Goal: Information Seeking & Learning: Learn about a topic

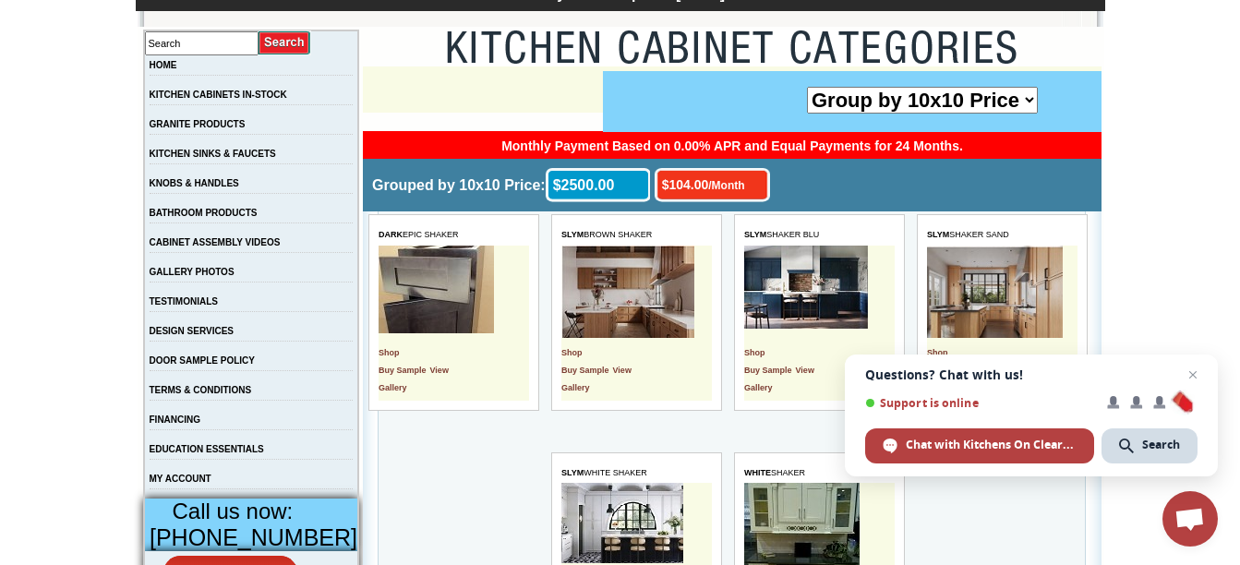
scroll to position [340, 0]
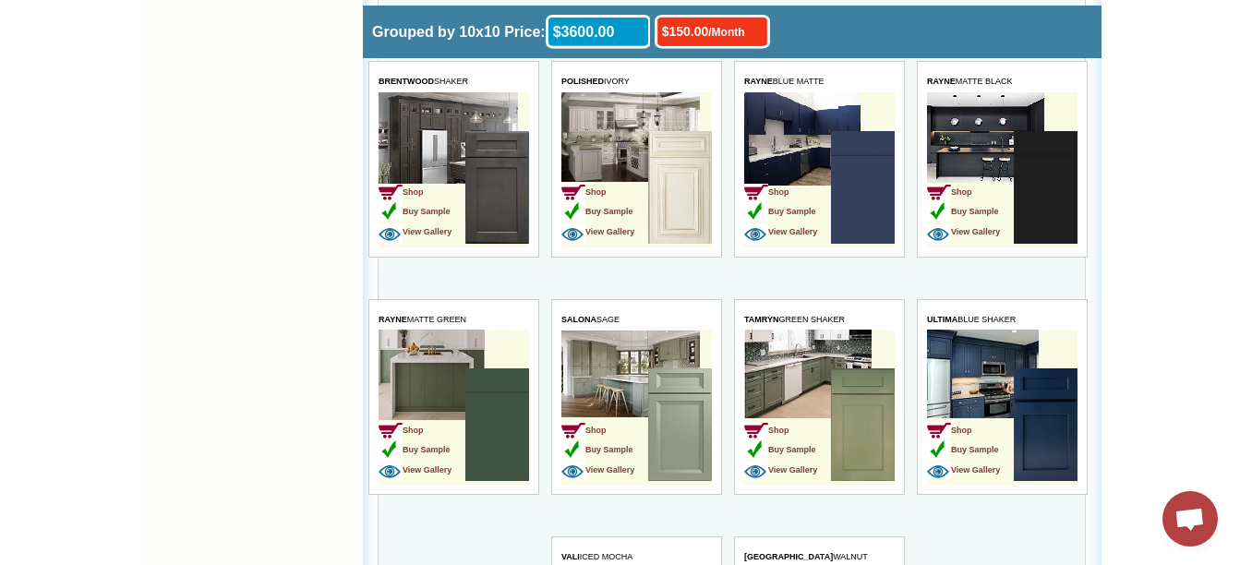
scroll to position [4124, 0]
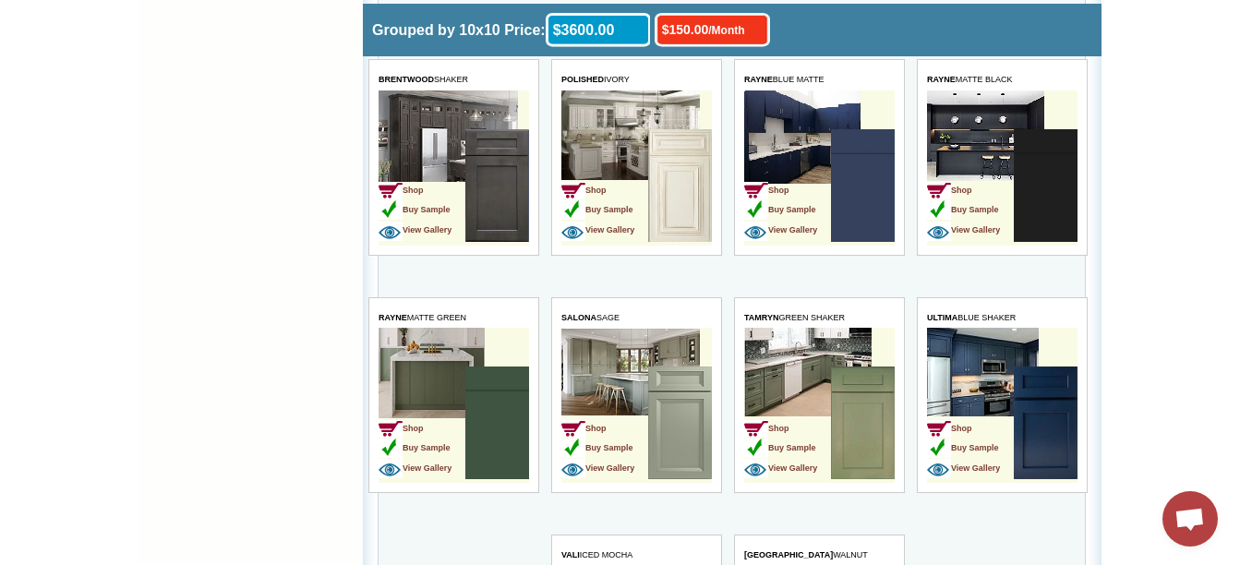
drag, startPoint x: 169, startPoint y: 140, endPoint x: 112, endPoint y: 156, distance: 59.4
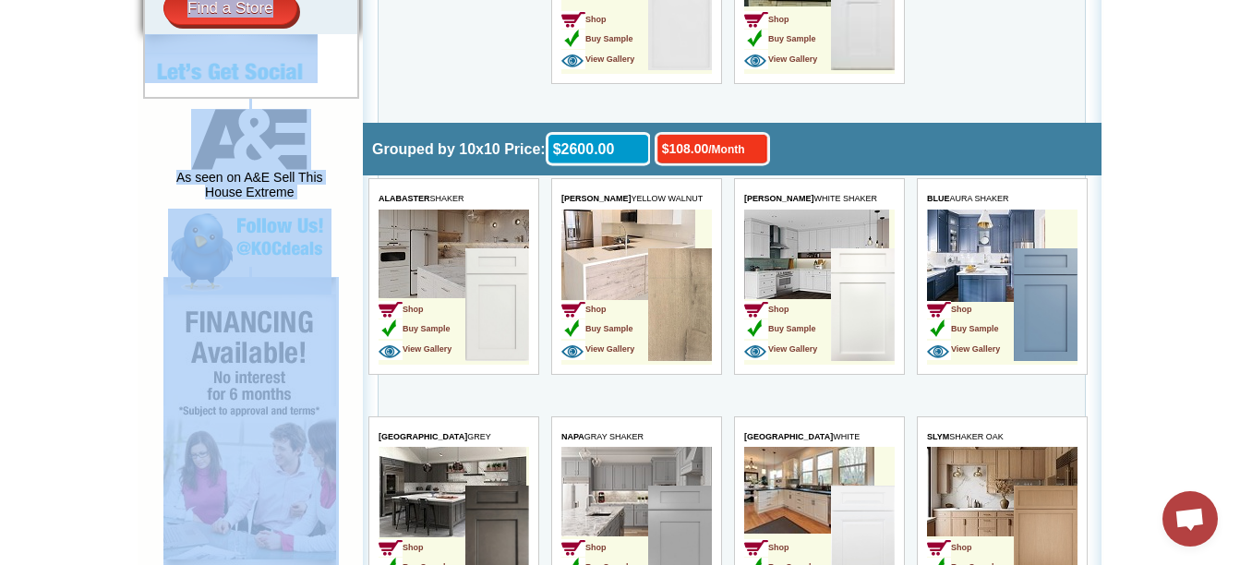
scroll to position [890, 0]
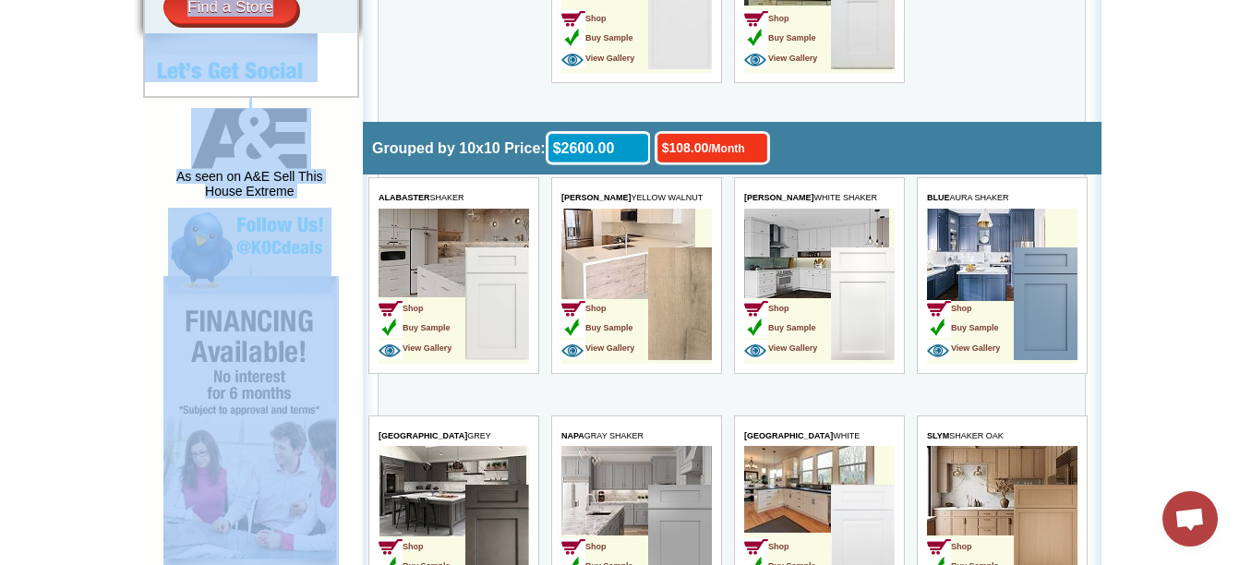
click at [832, 275] on img at bounding box center [863, 303] width 64 height 113
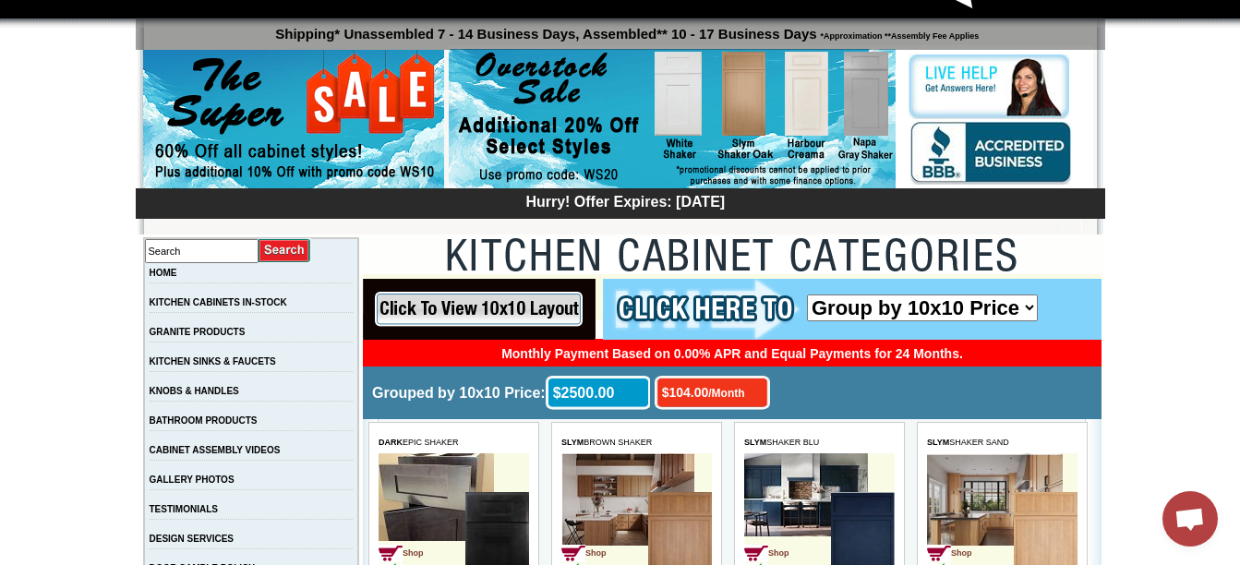
scroll to position [118, 0]
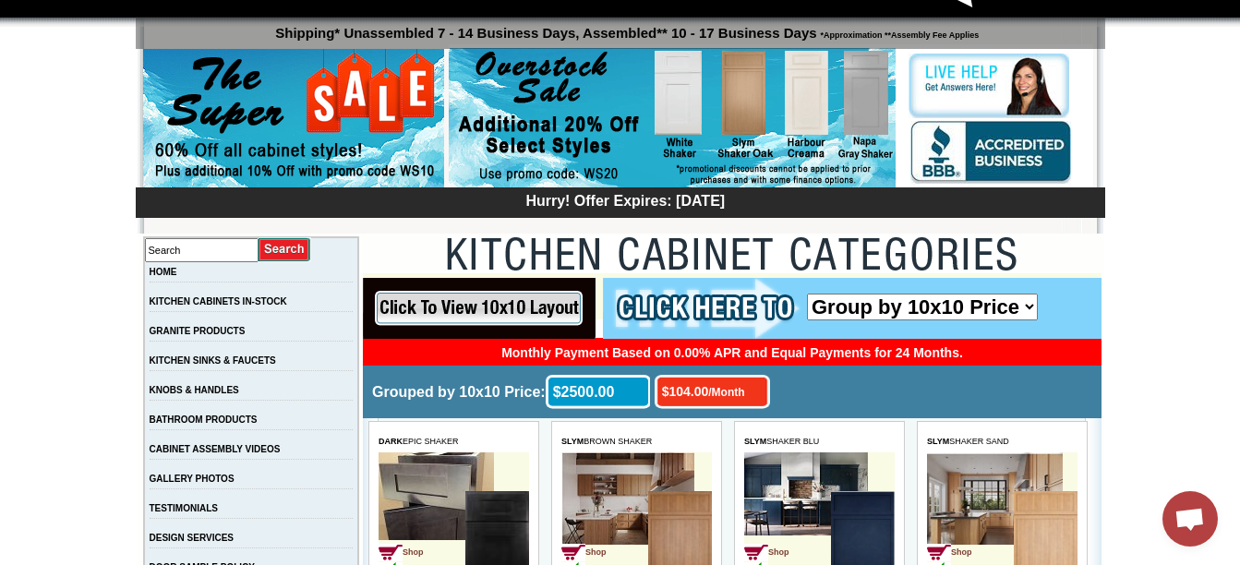
click at [1029, 310] on select "Group by 10x10 Price Group by Color" at bounding box center [922, 307] width 231 height 27
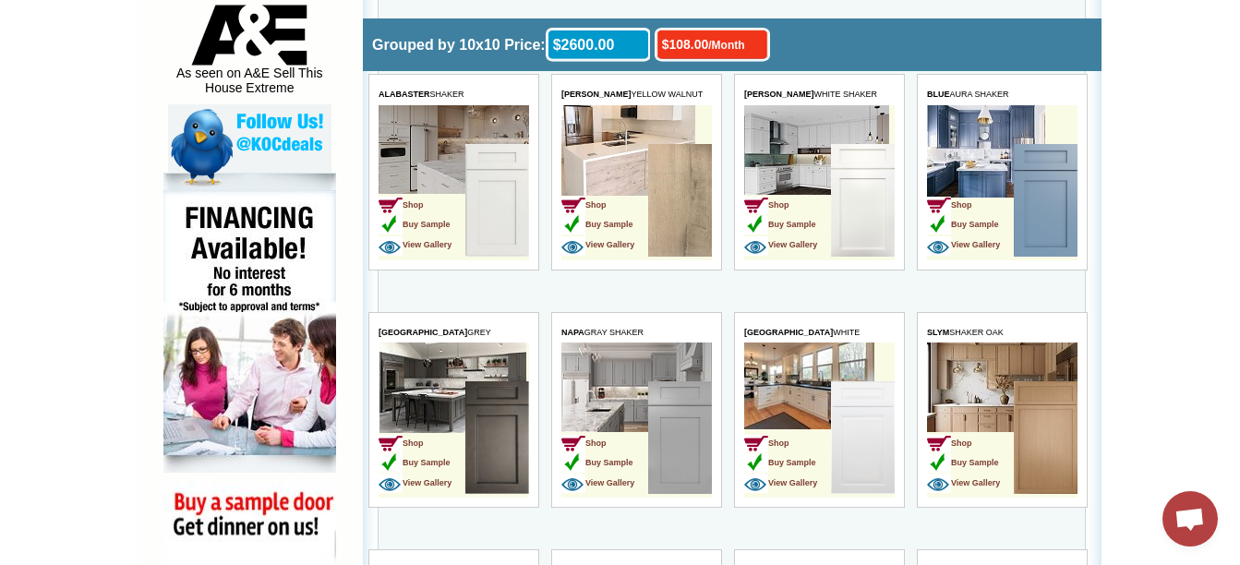
scroll to position [992, 0]
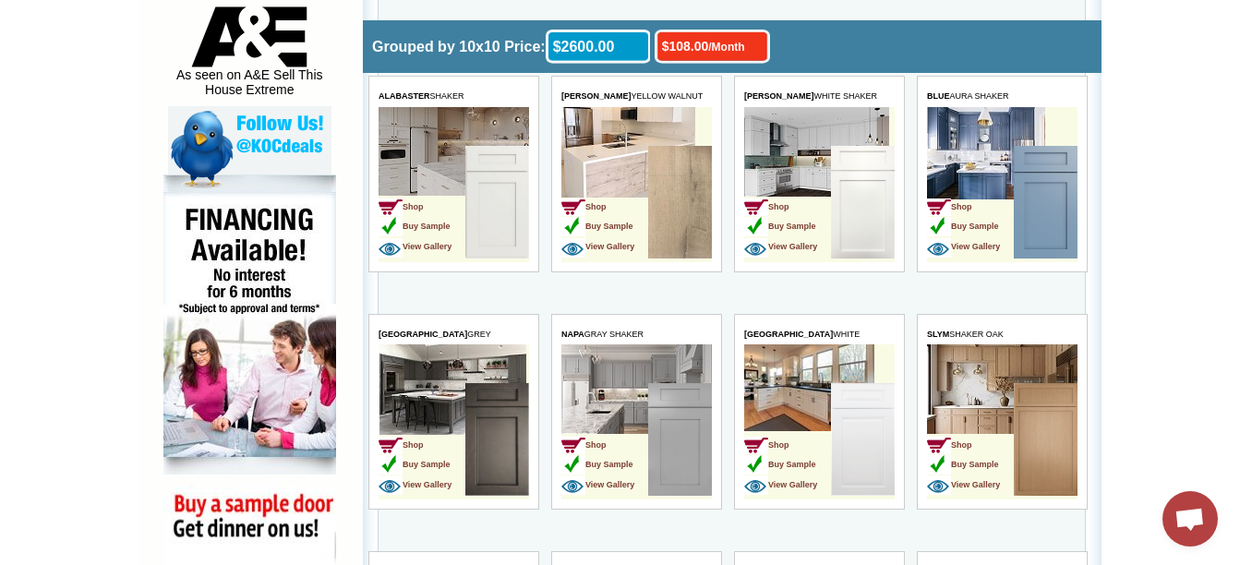
click at [1003, 139] on td "Shop Buy Sample View Gallery" at bounding box center [1002, 184] width 150 height 155
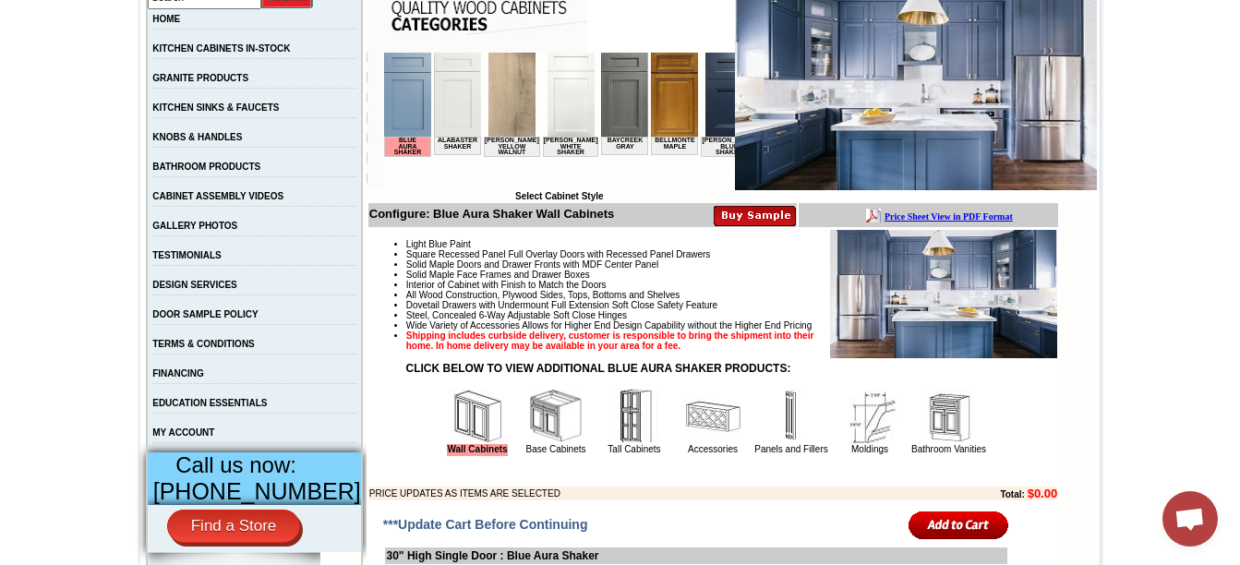
scroll to position [373, 0]
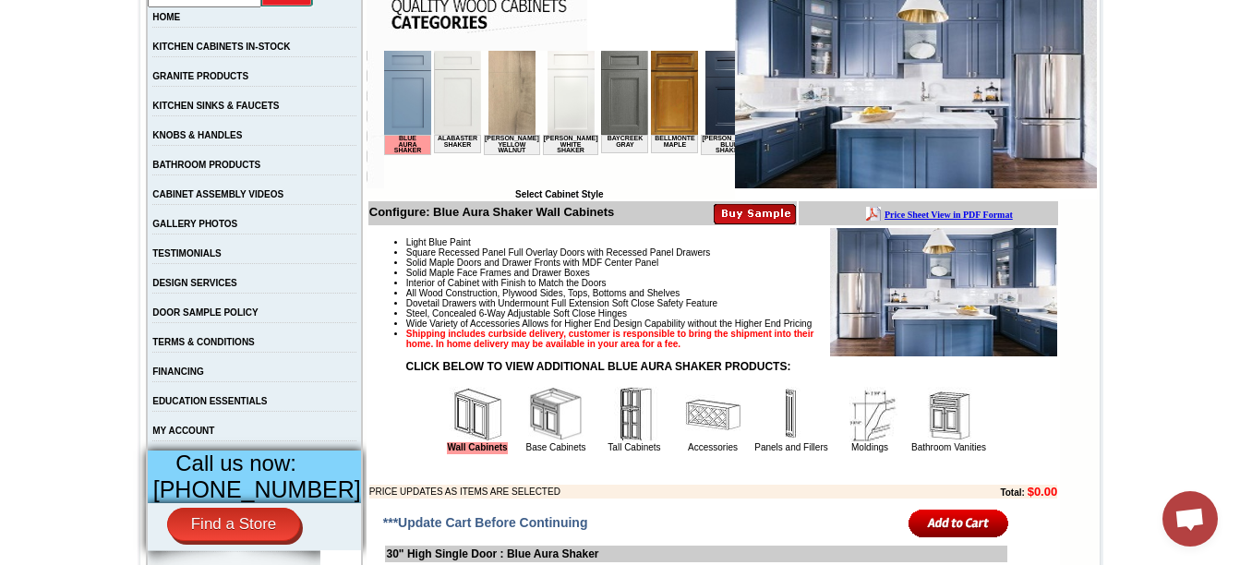
click at [704, 93] on img at bounding box center [727, 93] width 47 height 84
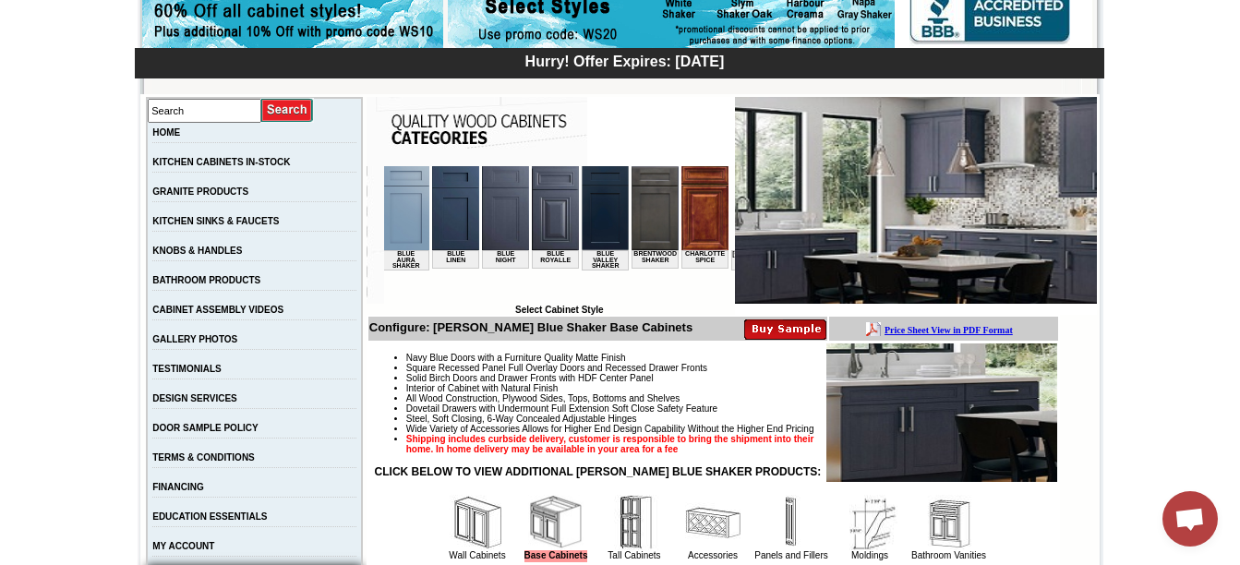
scroll to position [0, 443]
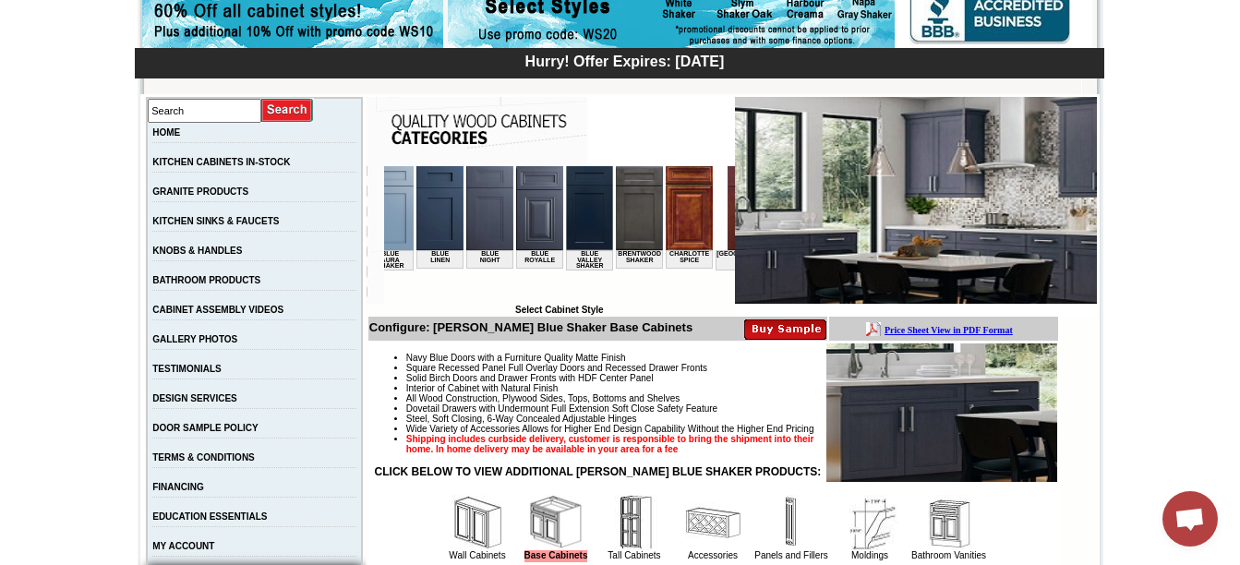
click at [465, 222] on img at bounding box center [488, 208] width 47 height 84
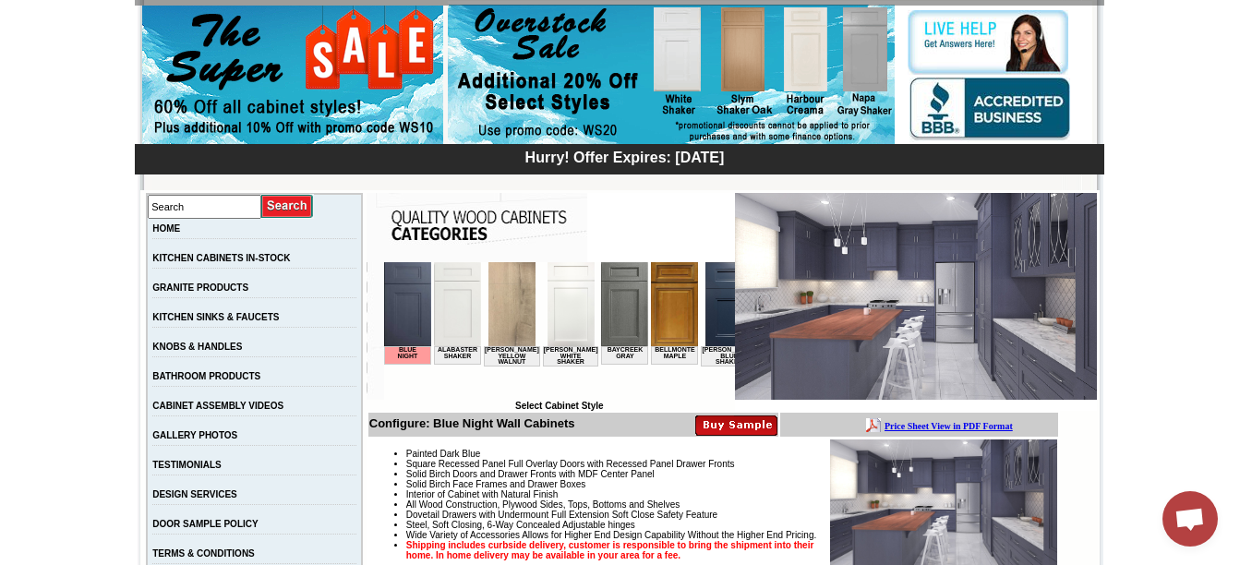
scroll to position [165, 0]
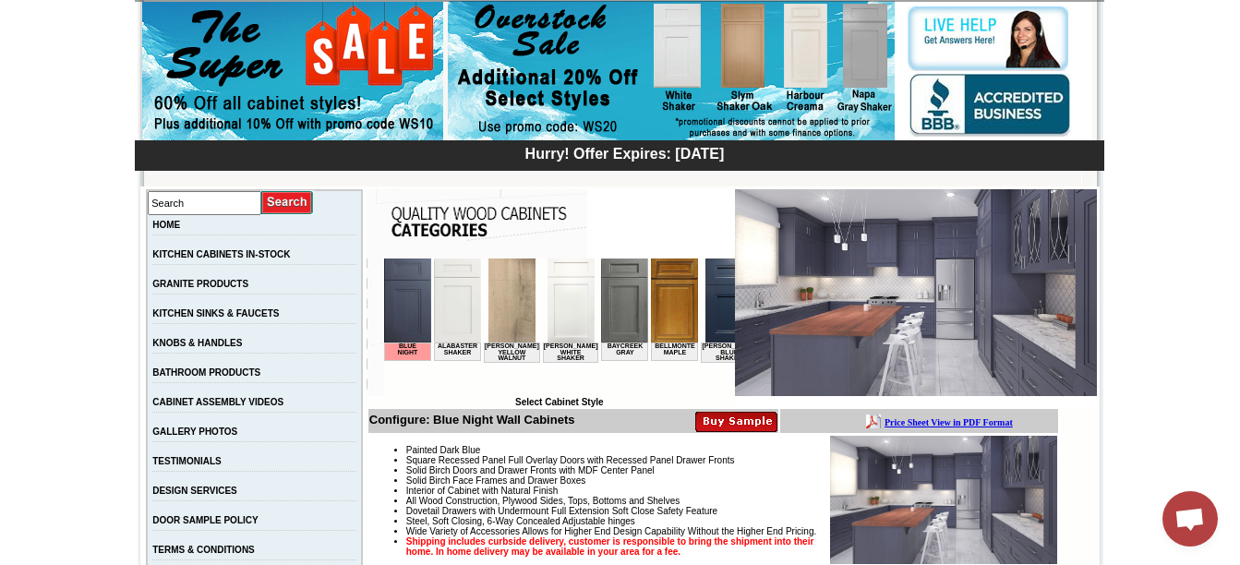
click at [929, 423] on b "Price Sheet View in PDF Format" at bounding box center [948, 422] width 128 height 10
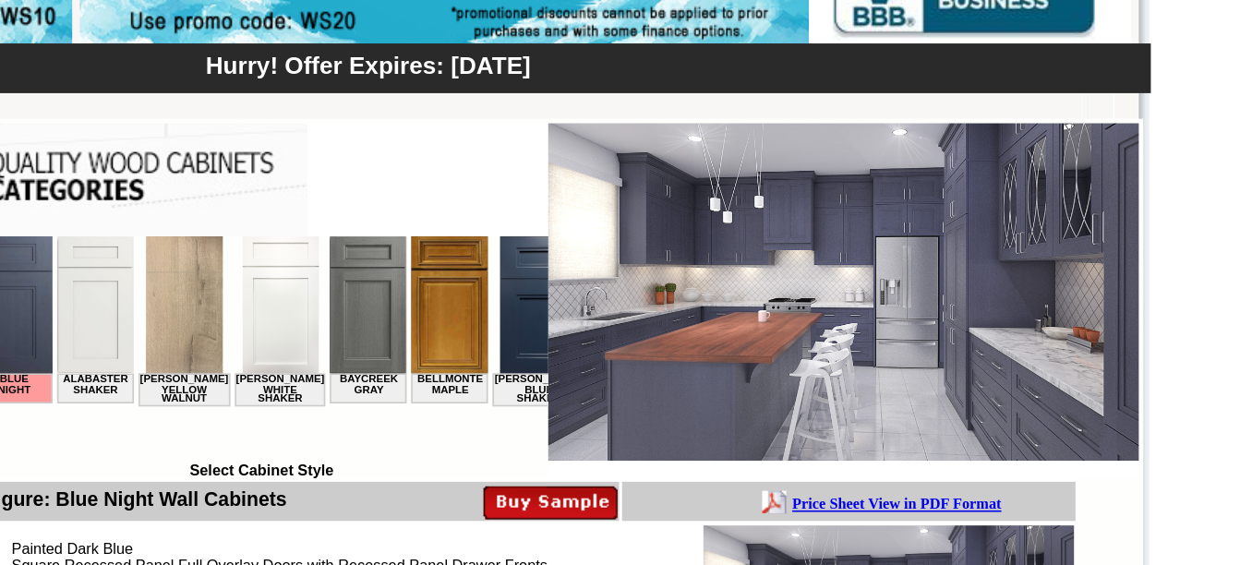
click at [193, 291] on img at bounding box center [216, 278] width 47 height 84
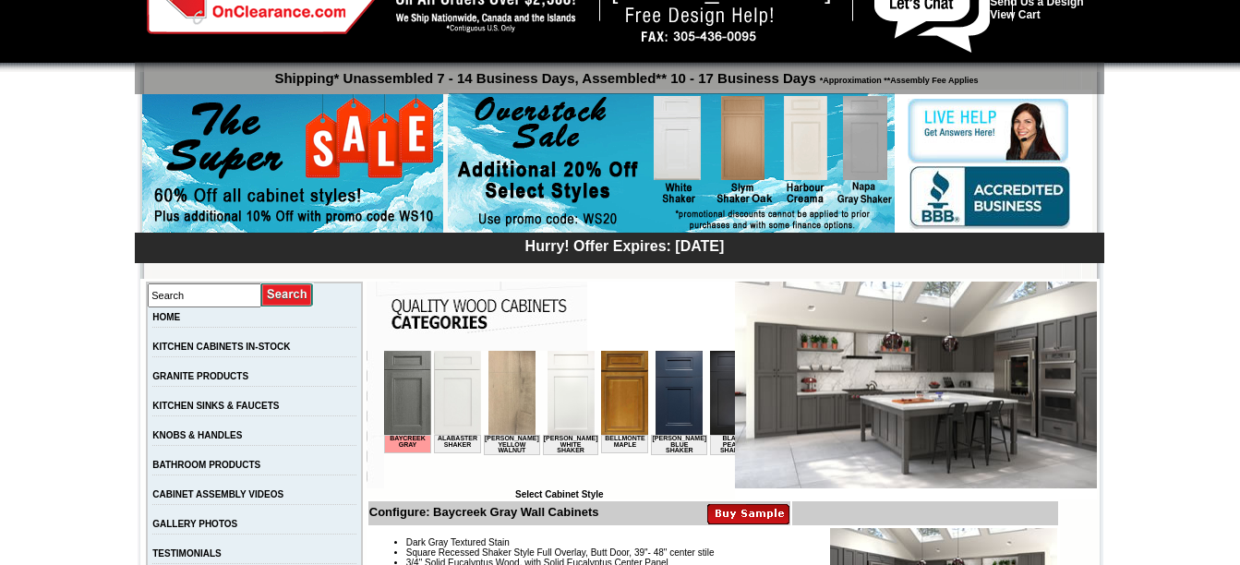
scroll to position [80, 0]
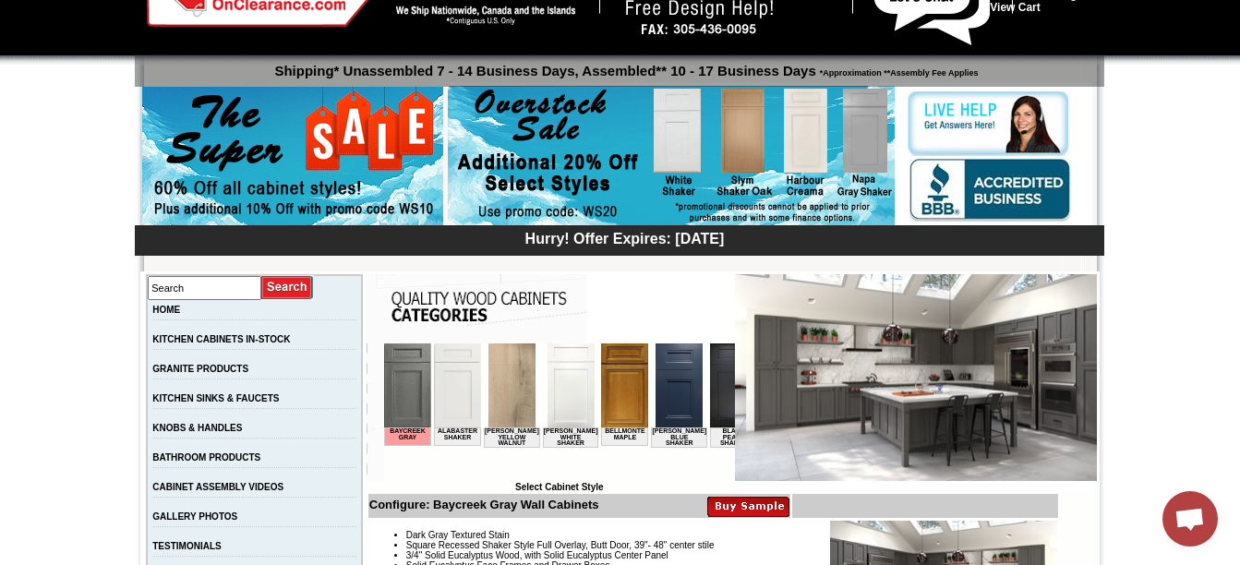
click at [703, 486] on td "Browser incompatible Select Cabinet Style" at bounding box center [559, 417] width 351 height 149
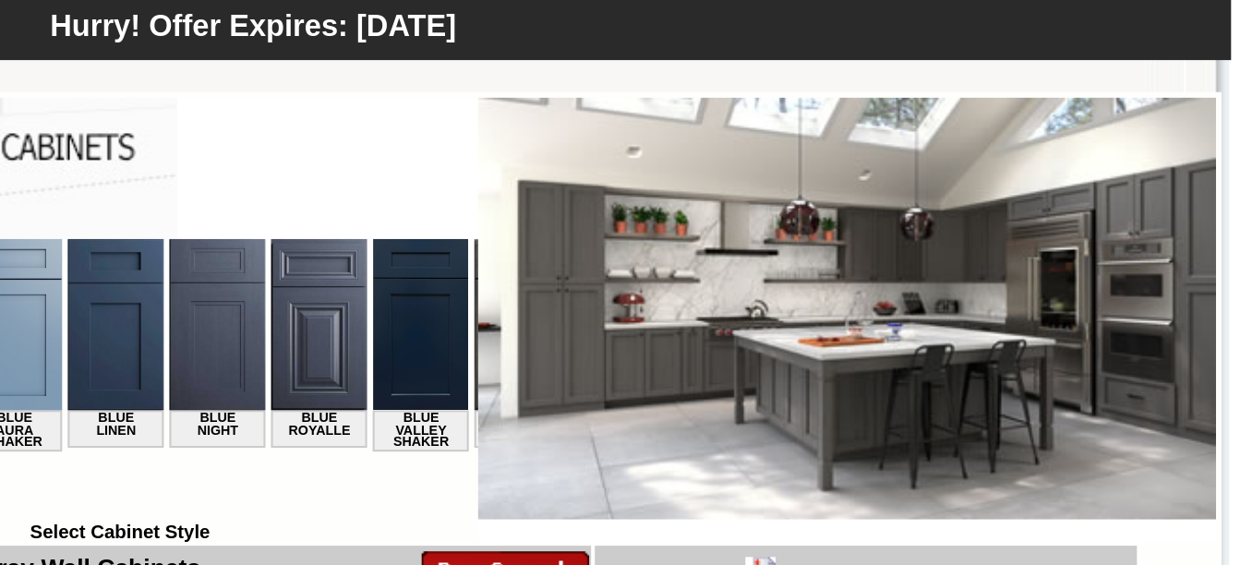
scroll to position [0, 344]
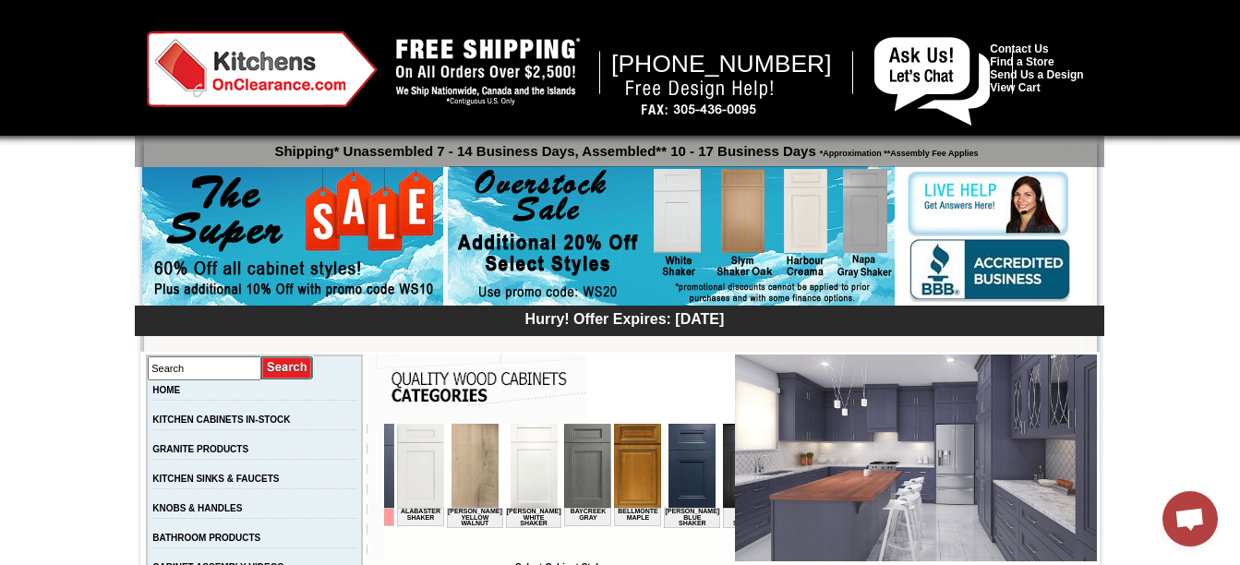
click at [700, 562] on td "Browser incompatible Select Cabinet Style" at bounding box center [559, 498] width 351 height 149
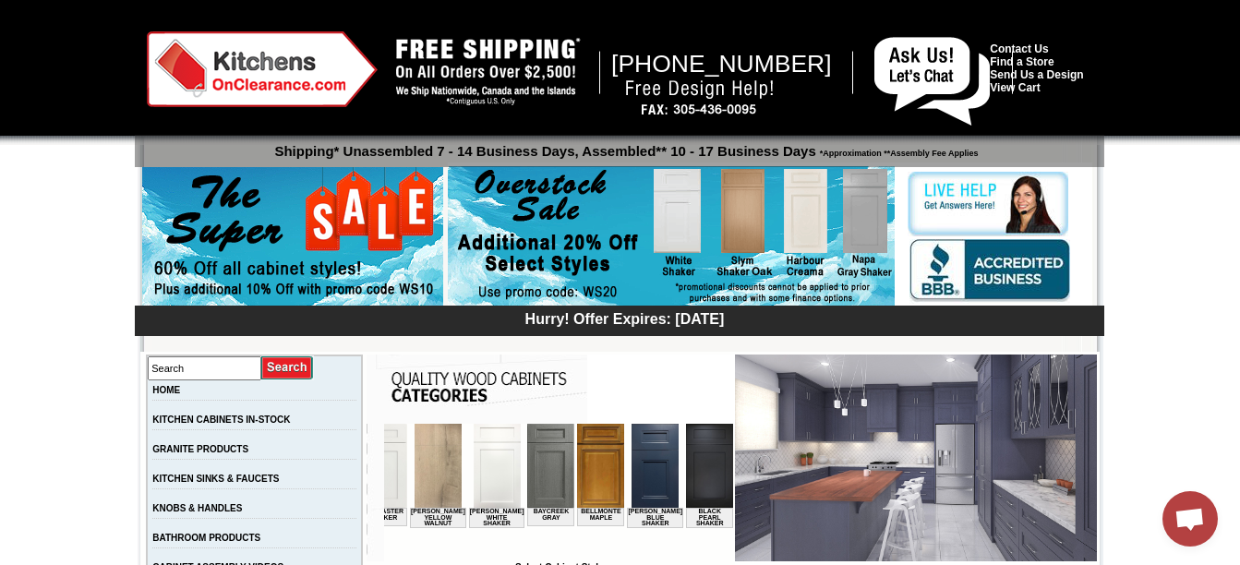
click at [704, 562] on td "Browser incompatible Select Cabinet Style" at bounding box center [559, 498] width 351 height 149
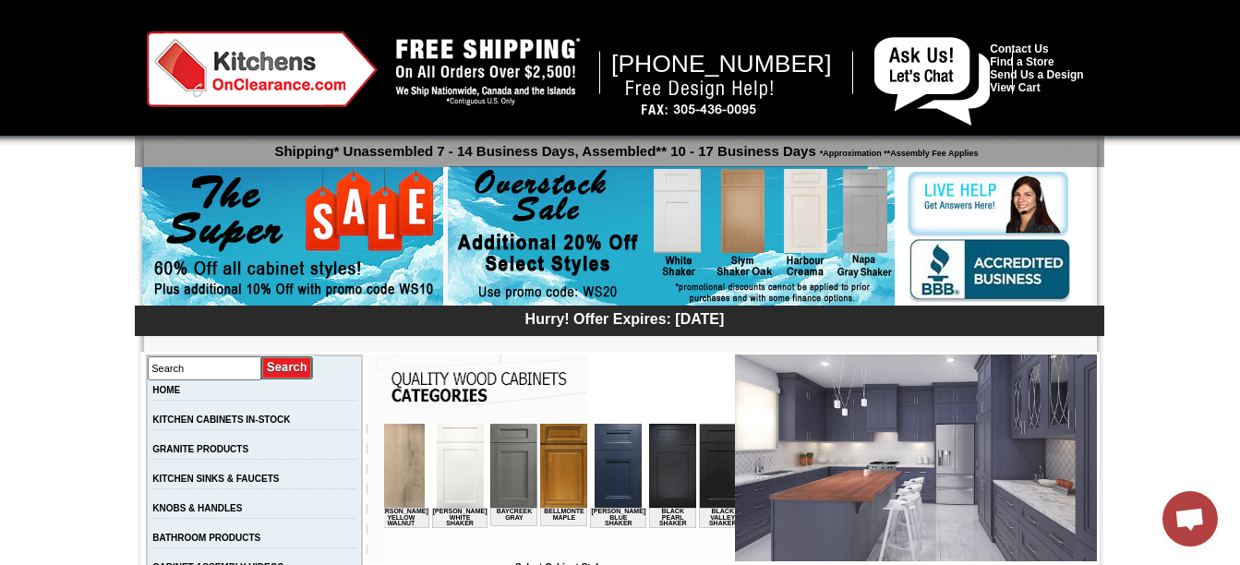
click at [704, 563] on td "Browser incompatible Select Cabinet Style" at bounding box center [559, 498] width 351 height 149
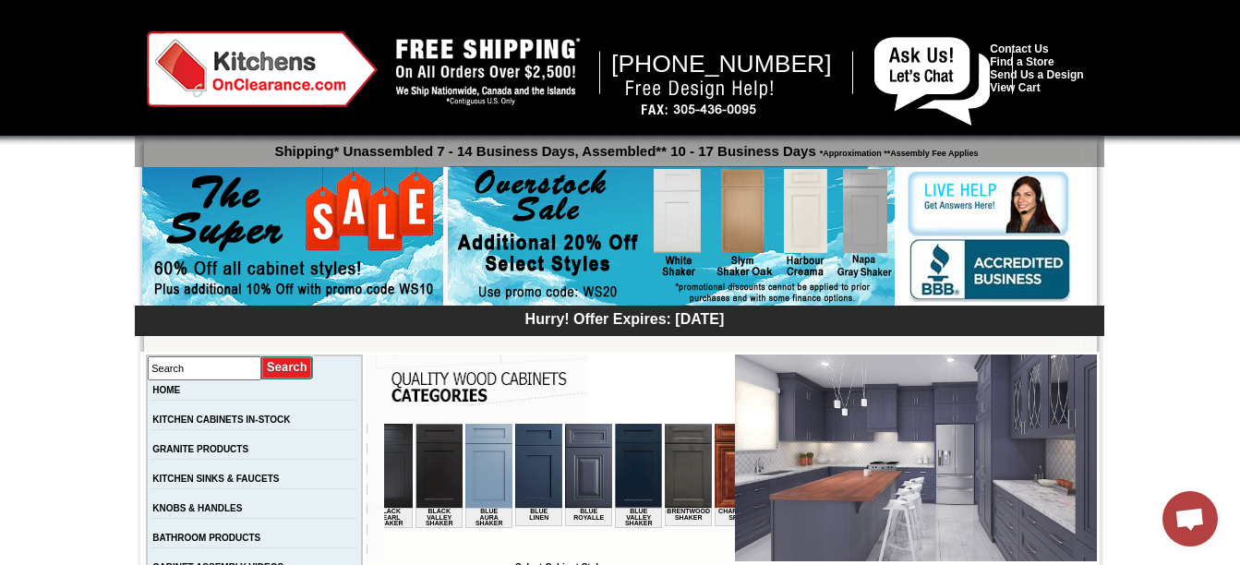
scroll to position [0, 406]
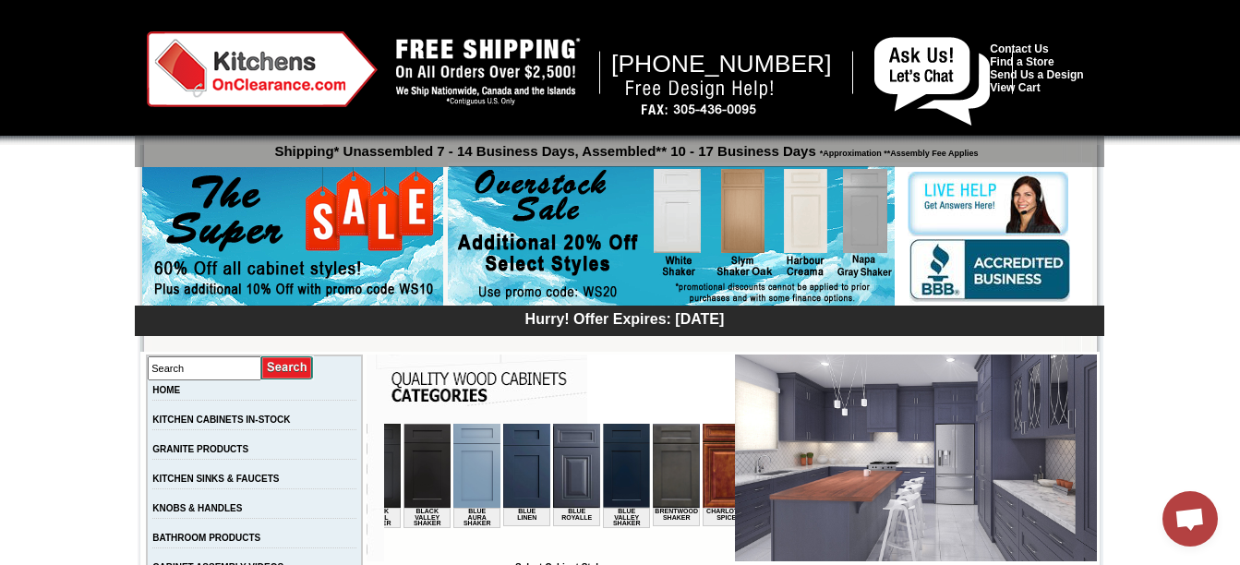
click at [705, 562] on td "Browser incompatible Select Cabinet Style" at bounding box center [559, 498] width 351 height 149
click at [706, 564] on td "Browser incompatible Select Cabinet Style" at bounding box center [559, 498] width 351 height 149
click at [700, 563] on td "Browser incompatible Select Cabinet Style" at bounding box center [559, 498] width 351 height 149
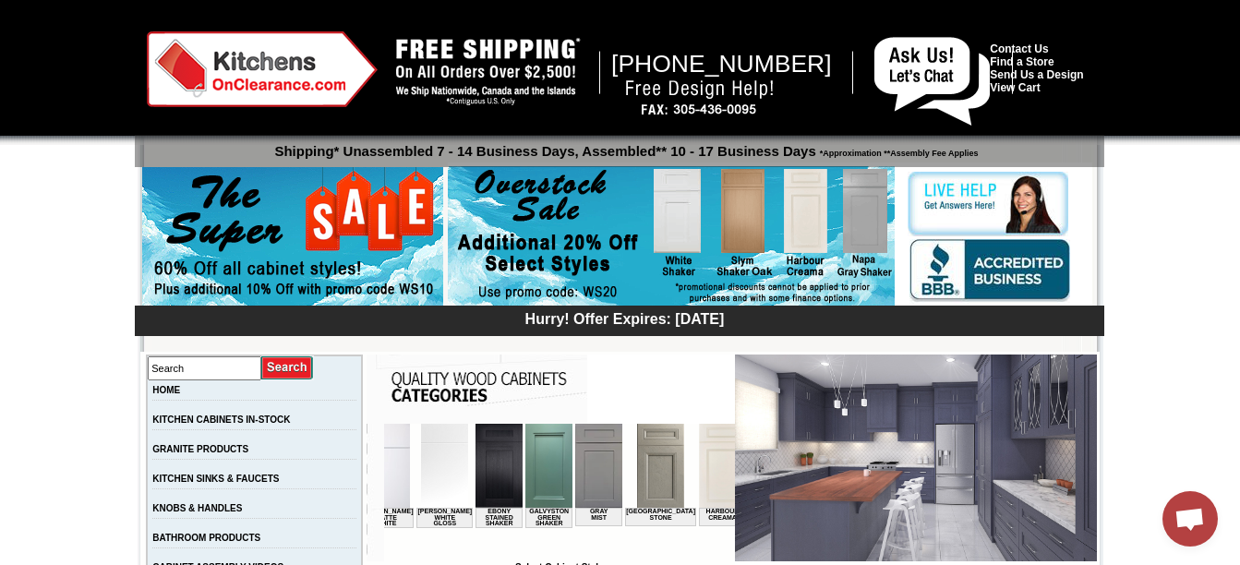
scroll to position [0, 1041]
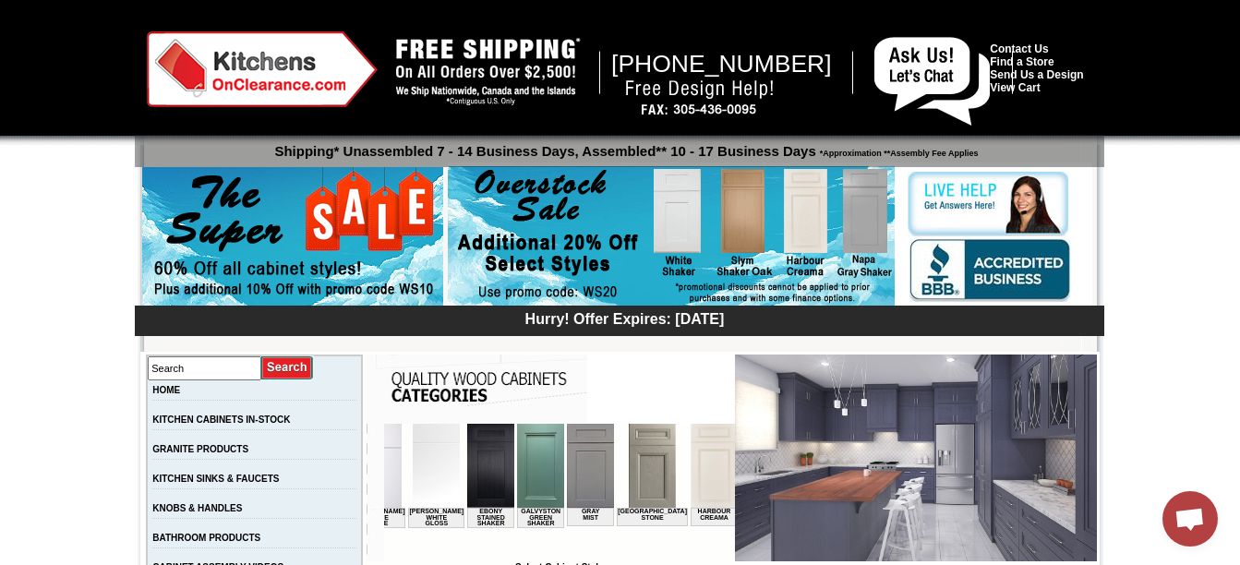
click at [566, 487] on img at bounding box center [589, 466] width 47 height 84
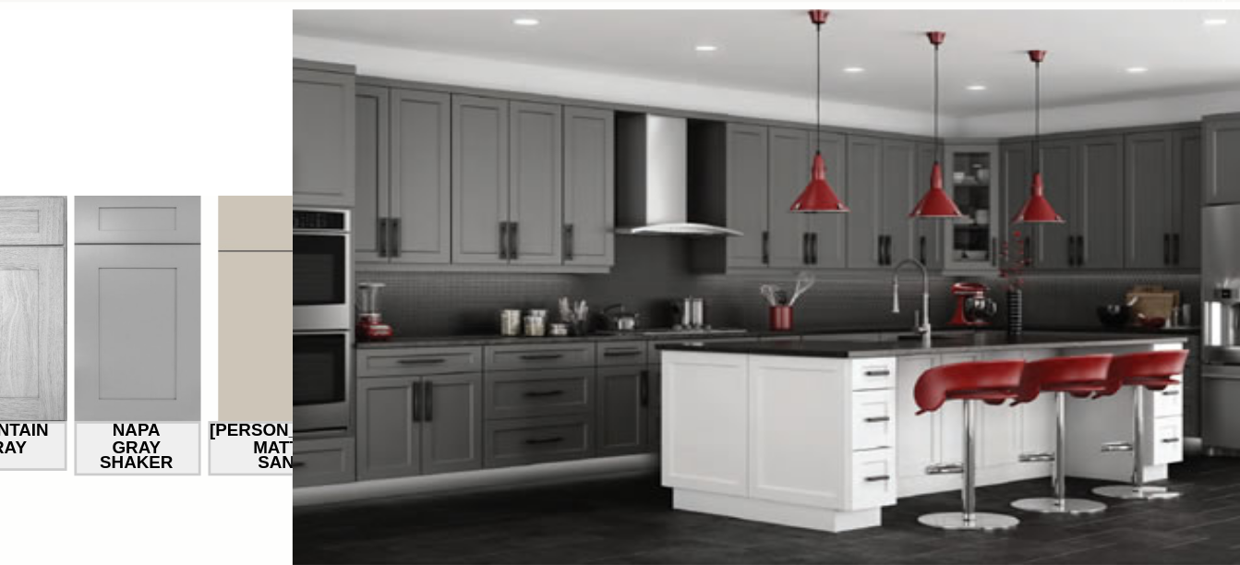
scroll to position [0, 1910]
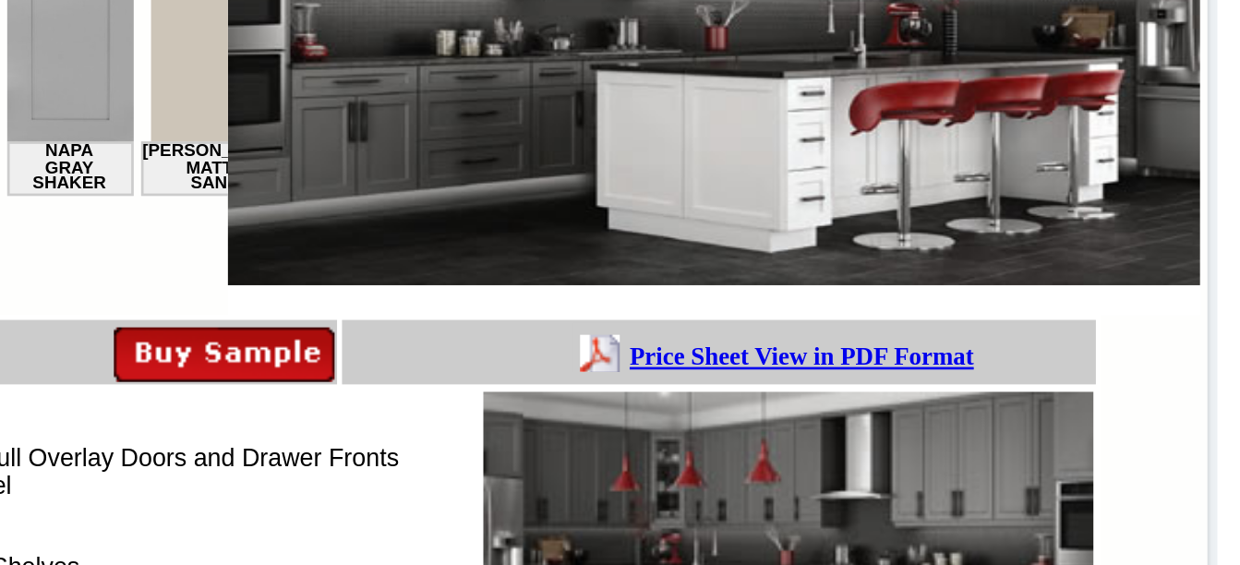
click at [722, 339] on b "Price Sheet View in PDF Format" at bounding box center [658, 335] width 128 height 10
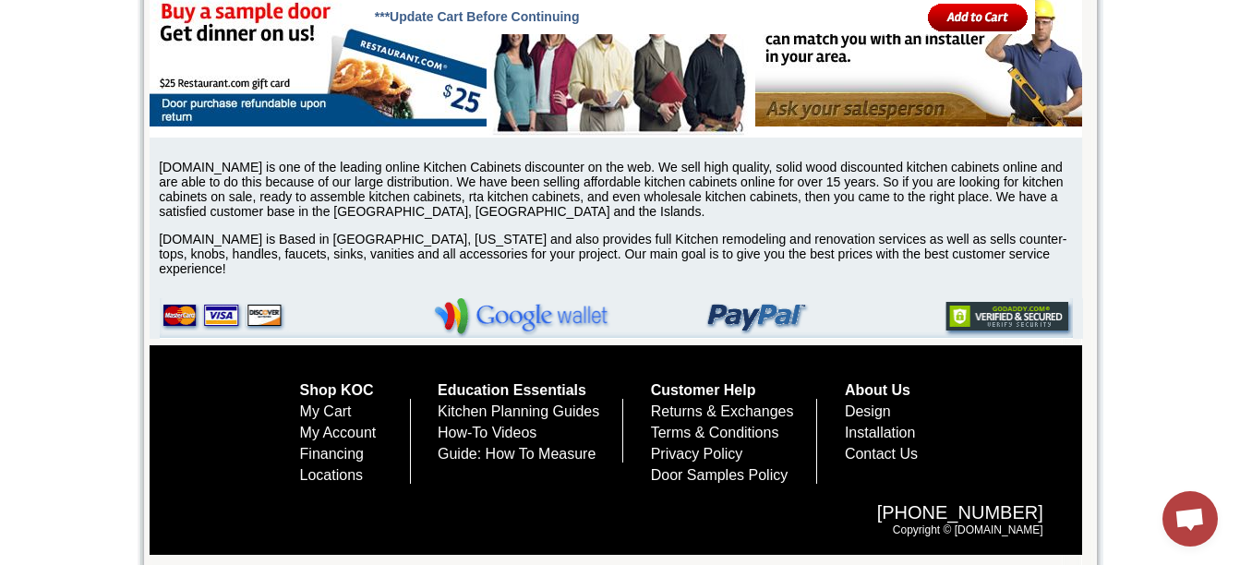
scroll to position [8705, 0]
click at [918, 452] on link "Contact Us" at bounding box center [881, 454] width 73 height 16
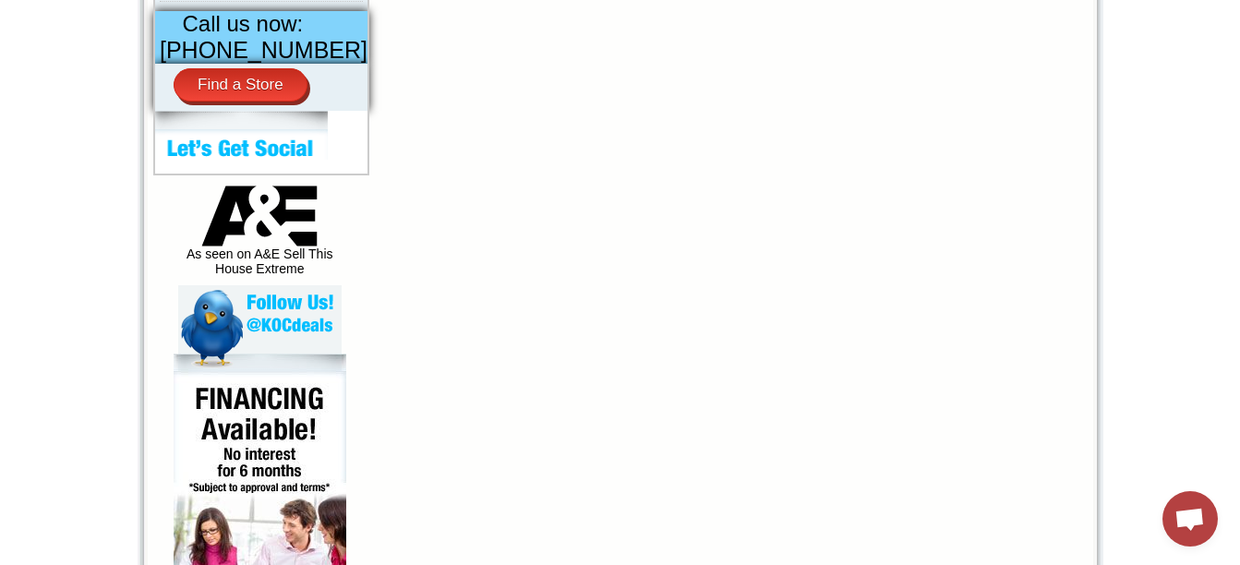
scroll to position [814, 0]
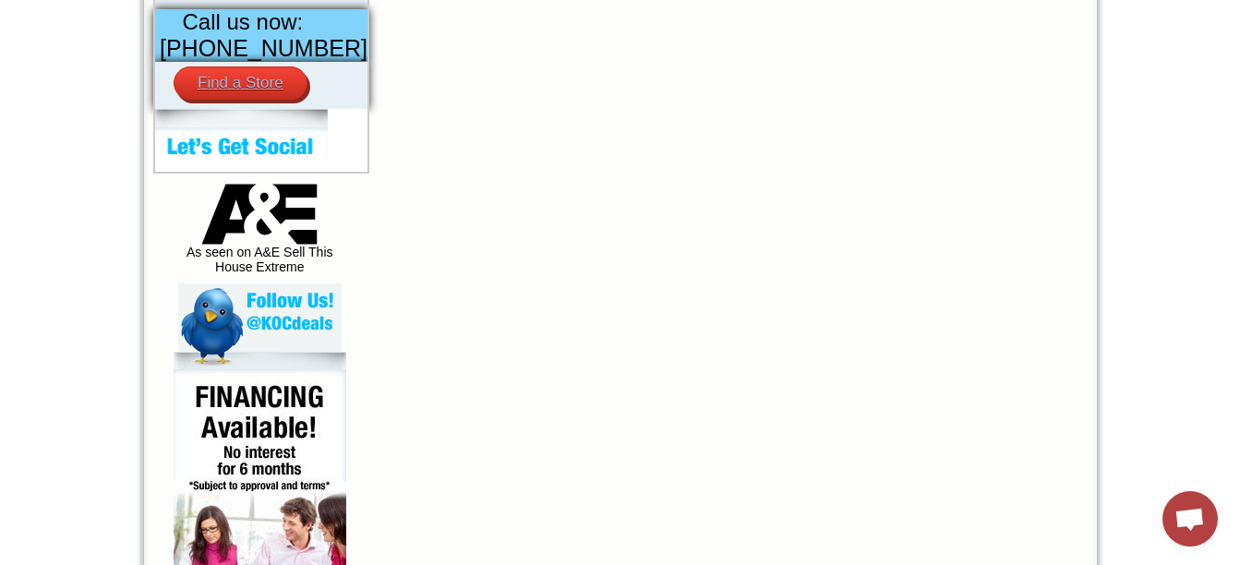
click at [256, 94] on link "Find a Store" at bounding box center [241, 82] width 134 height 33
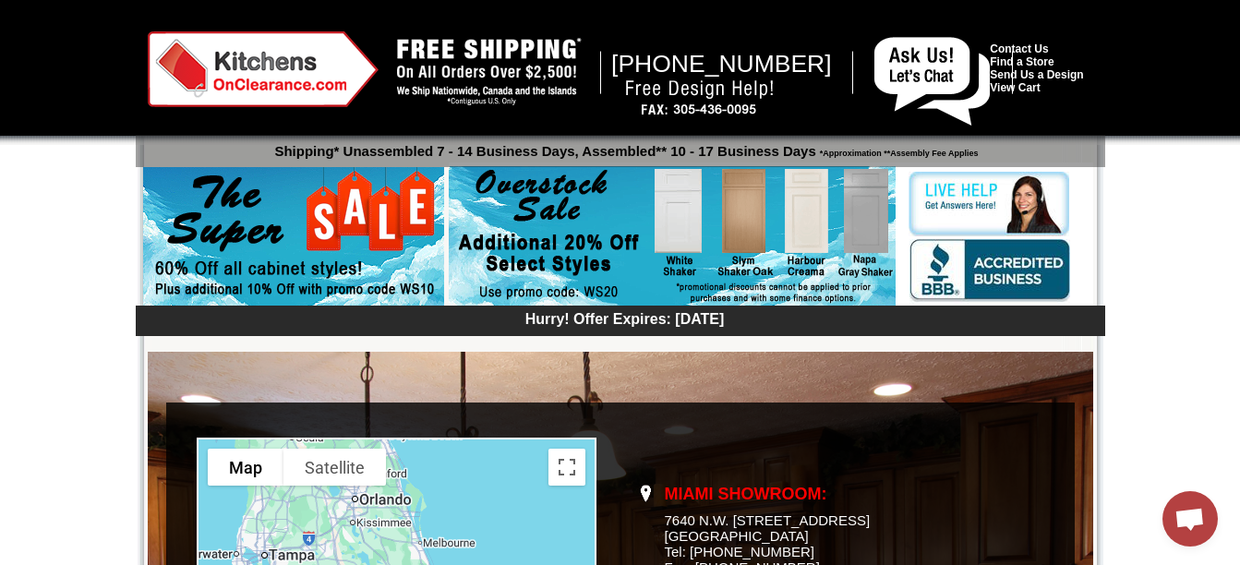
click at [861, 230] on img at bounding box center [672, 236] width 447 height 141
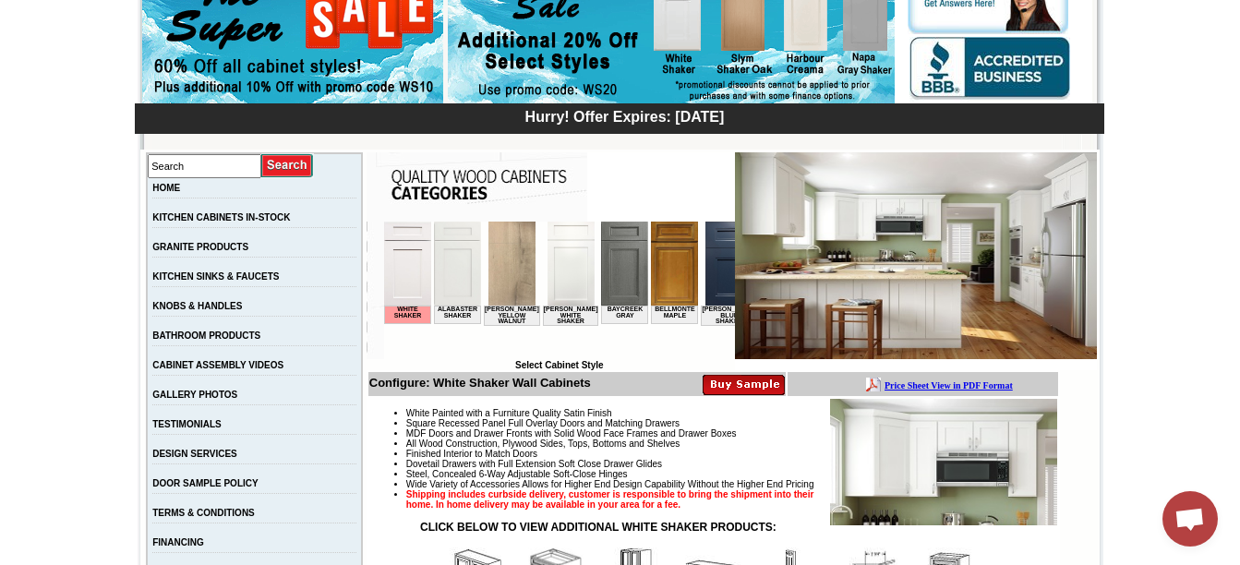
scroll to position [205, 0]
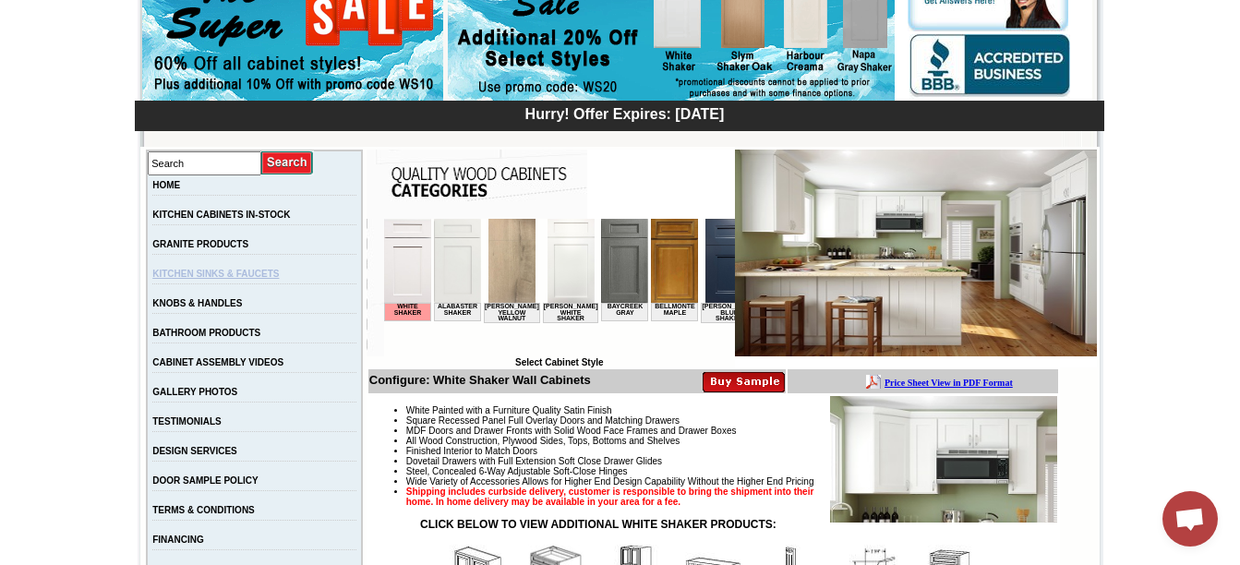
click at [279, 274] on link "KITCHEN SINKS & FAUCETS" at bounding box center [215, 274] width 126 height 10
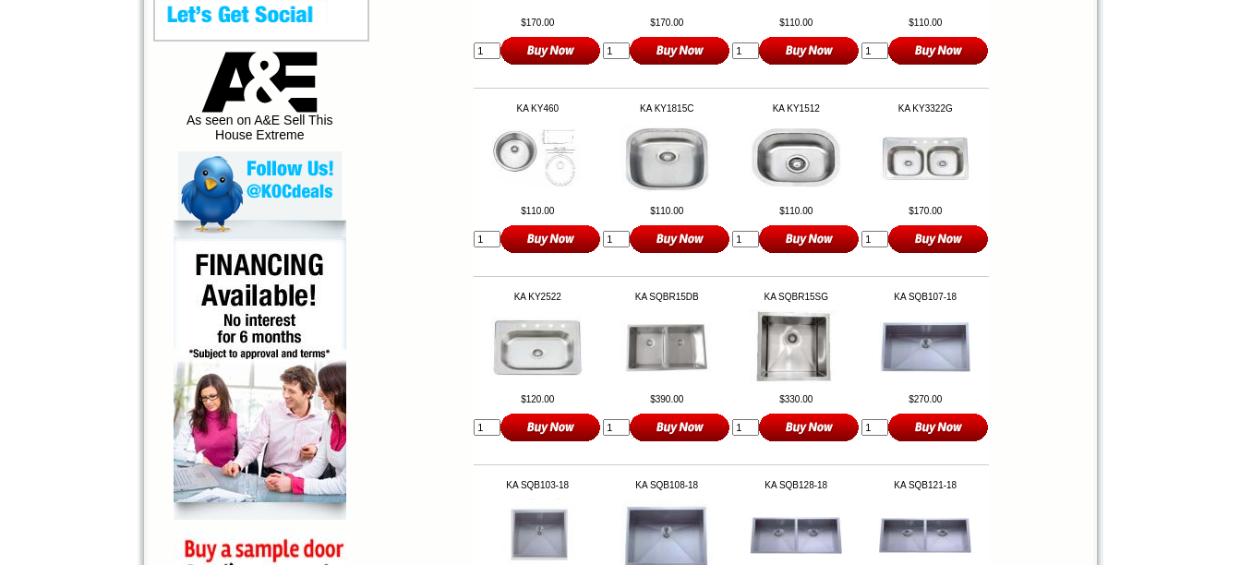
scroll to position [943, 0]
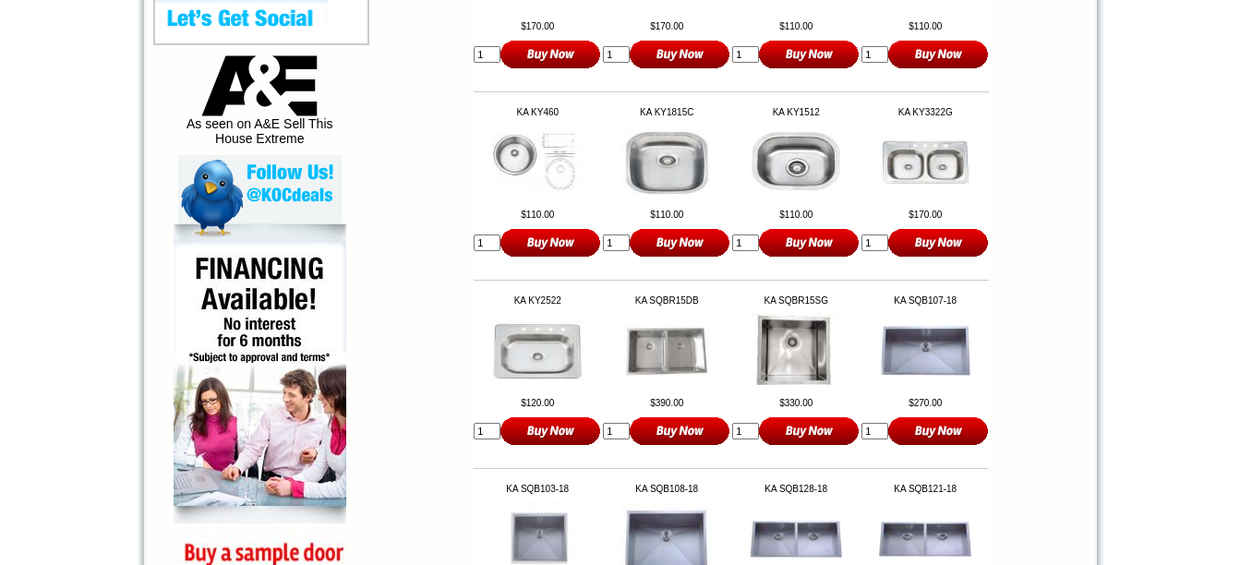
click at [941, 355] on img at bounding box center [925, 351] width 92 height 53
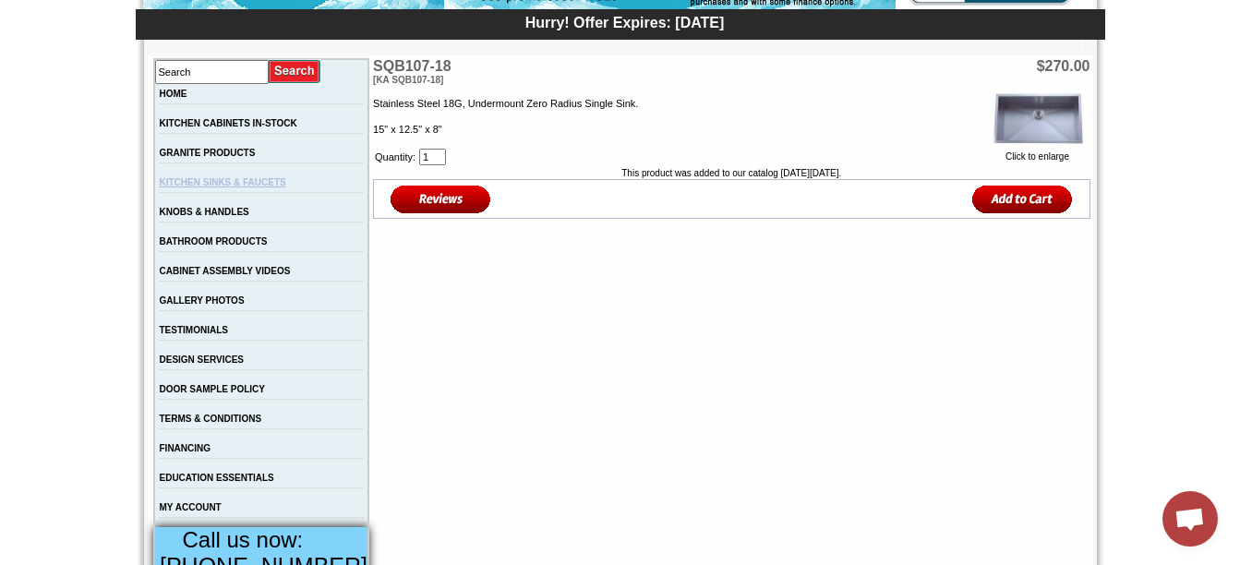
scroll to position [298, 0]
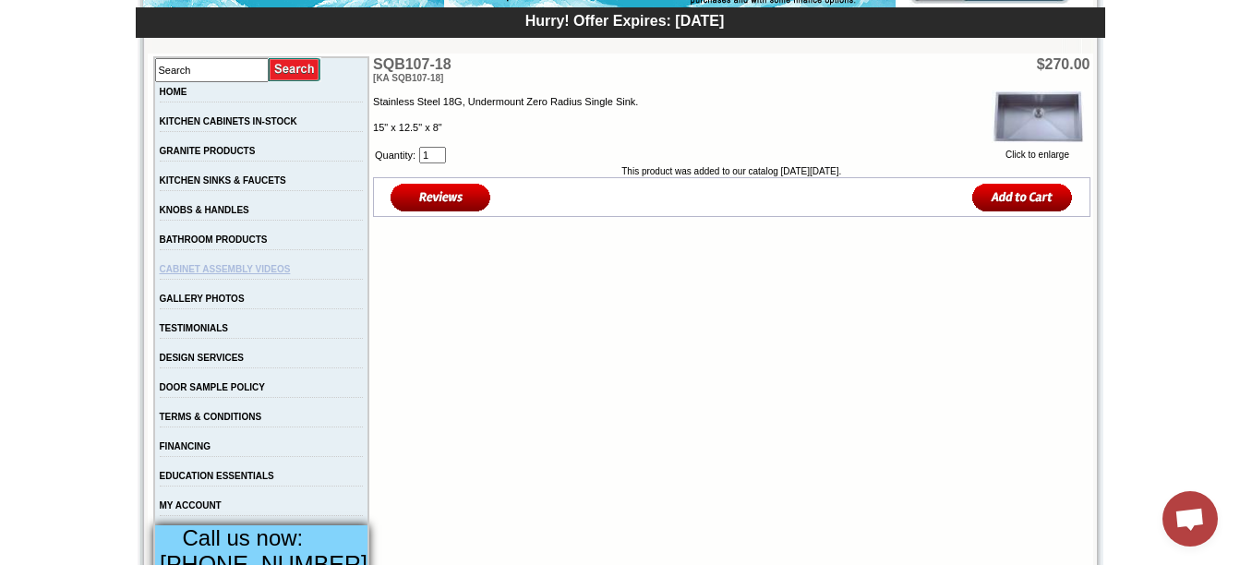
click at [271, 274] on link "CABINET ASSEMBLY VIDEOS" at bounding box center [225, 269] width 131 height 10
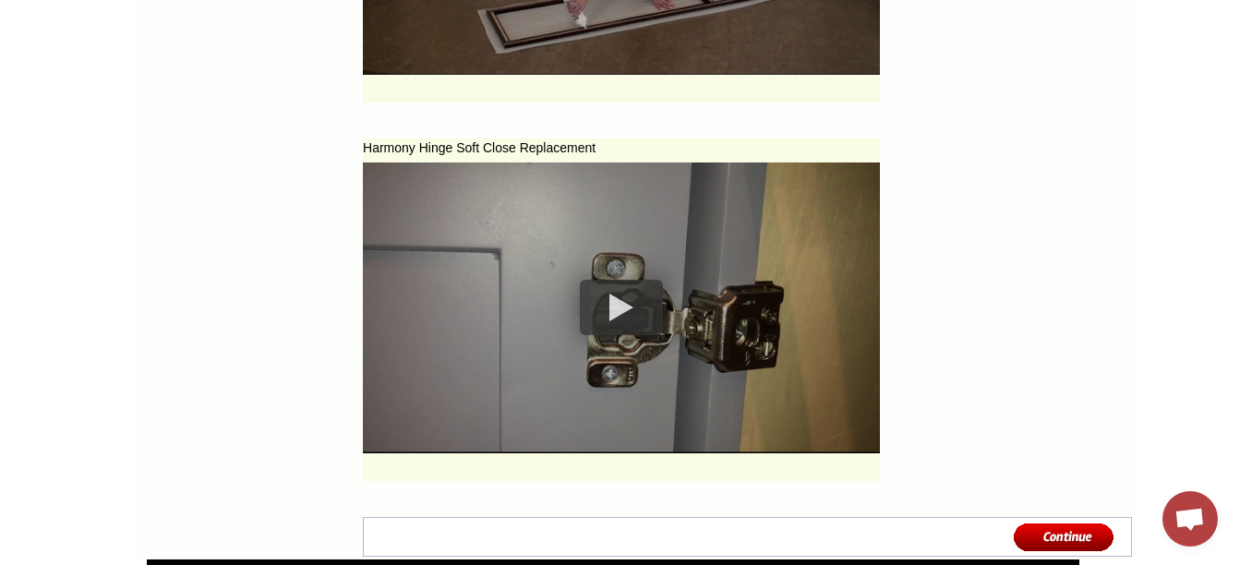
scroll to position [8359, 0]
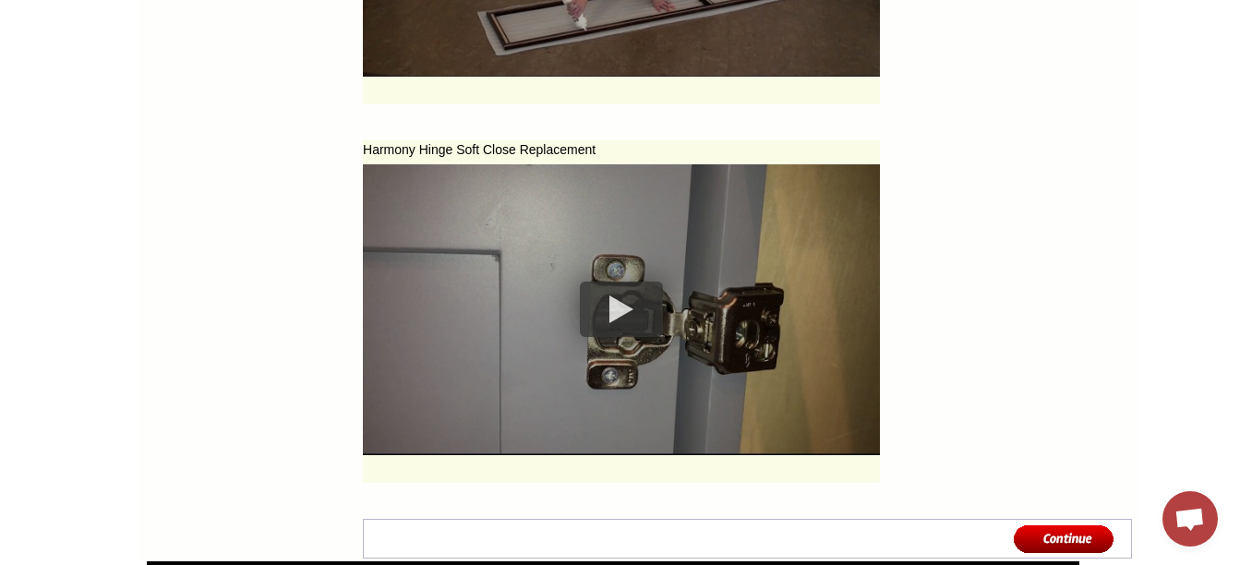
click at [600, 315] on div at bounding box center [621, 309] width 83 height 55
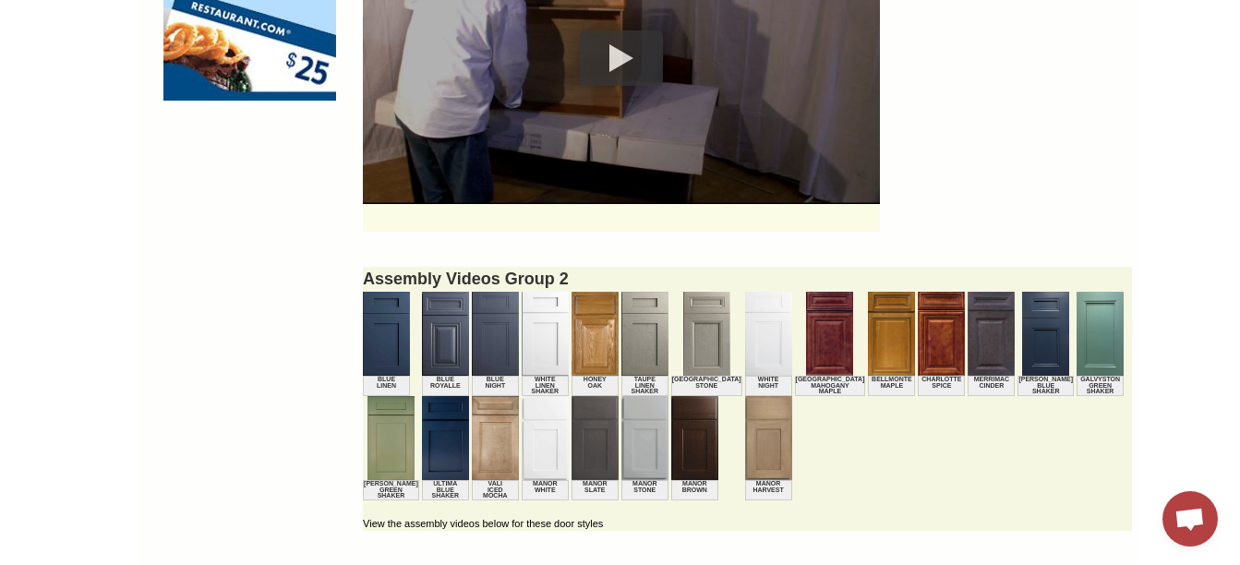
scroll to position [1675, 0]
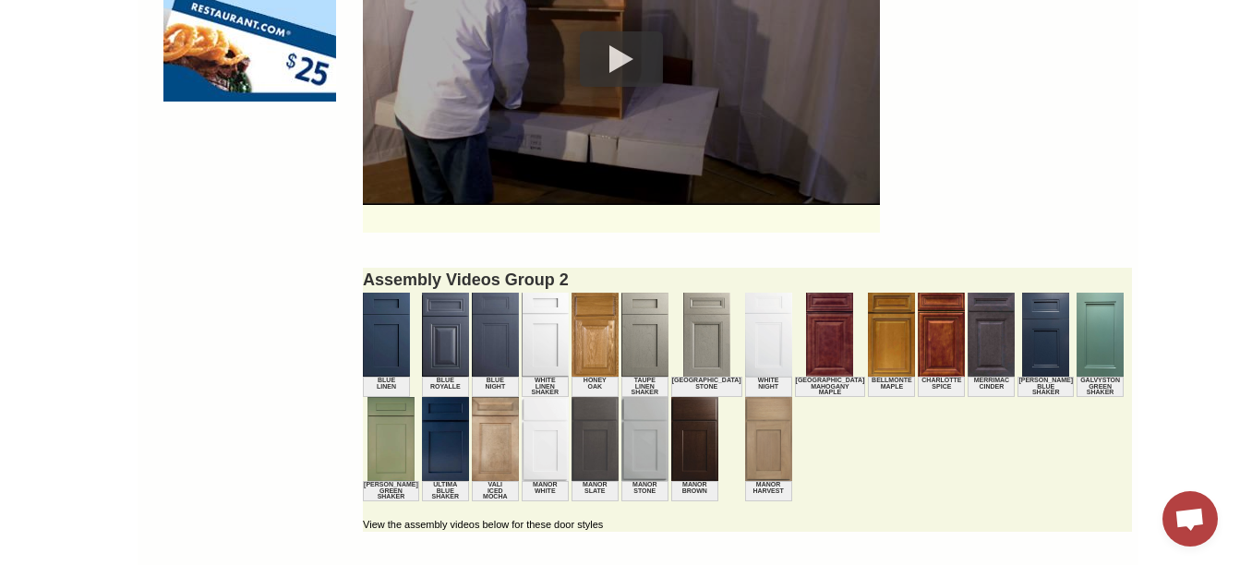
click at [472, 357] on img at bounding box center [495, 335] width 47 height 84
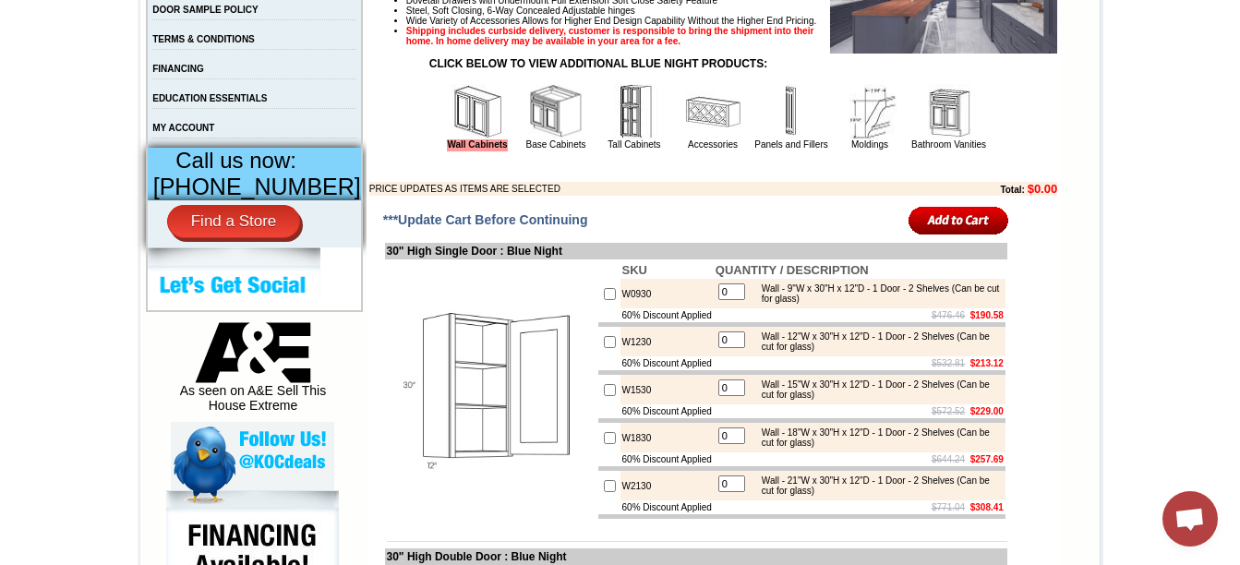
scroll to position [669, 0]
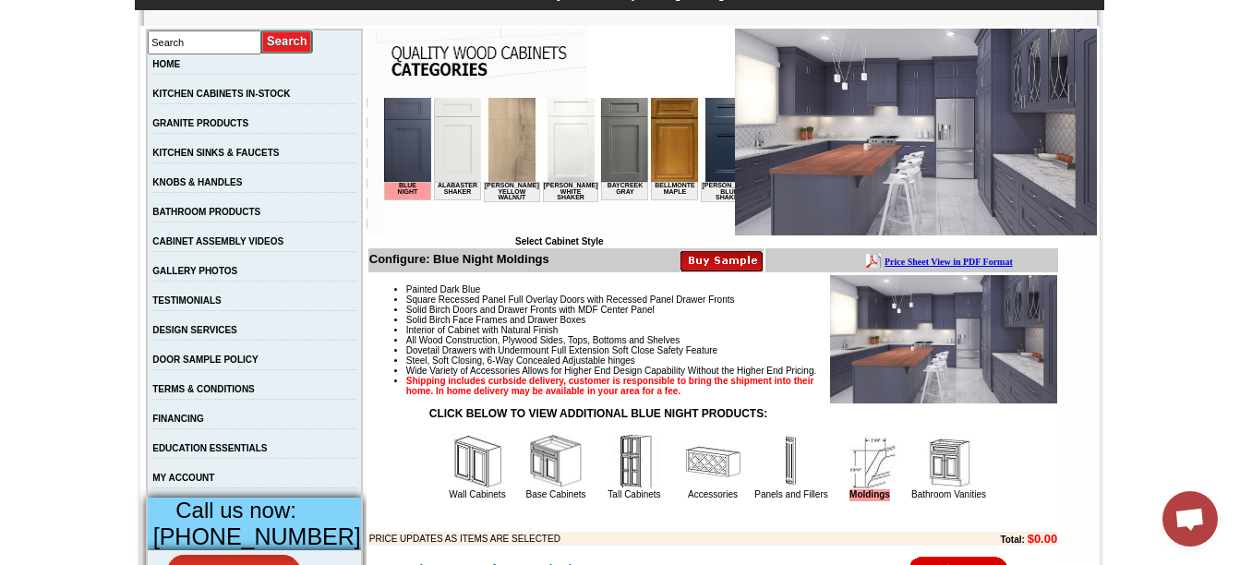
scroll to position [331, 0]
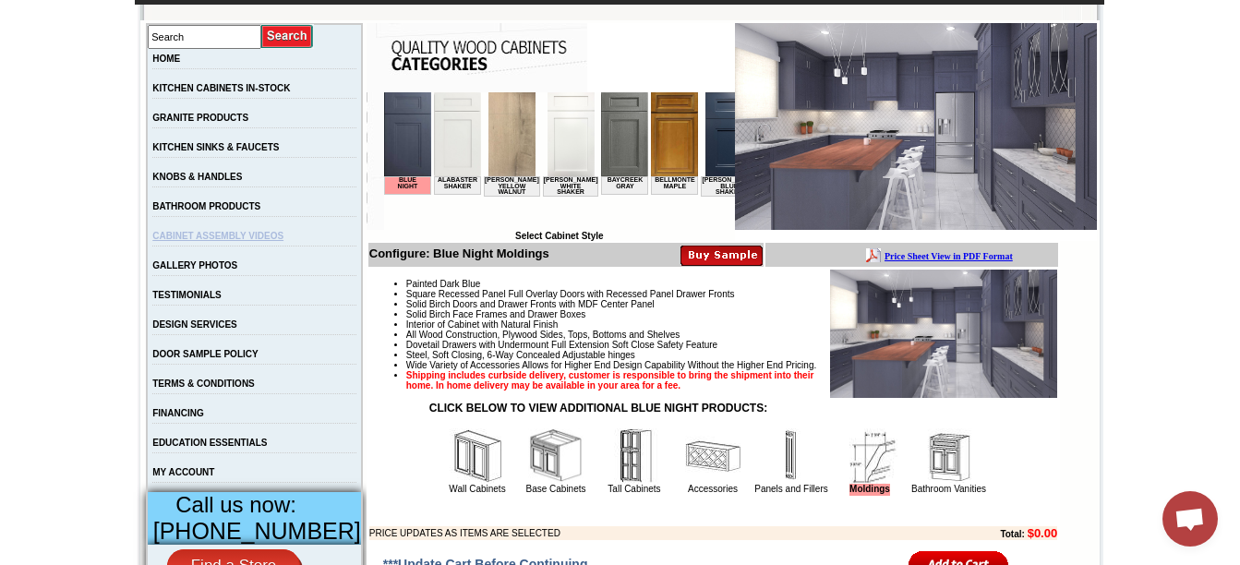
click at [198, 241] on link "CABINET ASSEMBLY VIDEOS" at bounding box center [217, 236] width 131 height 10
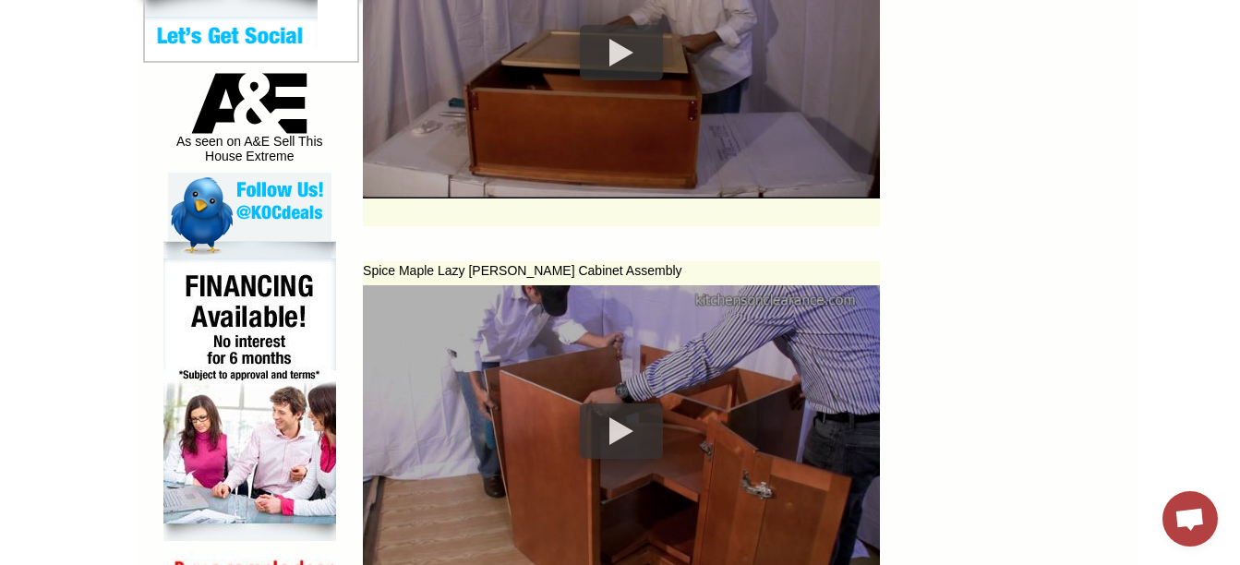
scroll to position [954, 0]
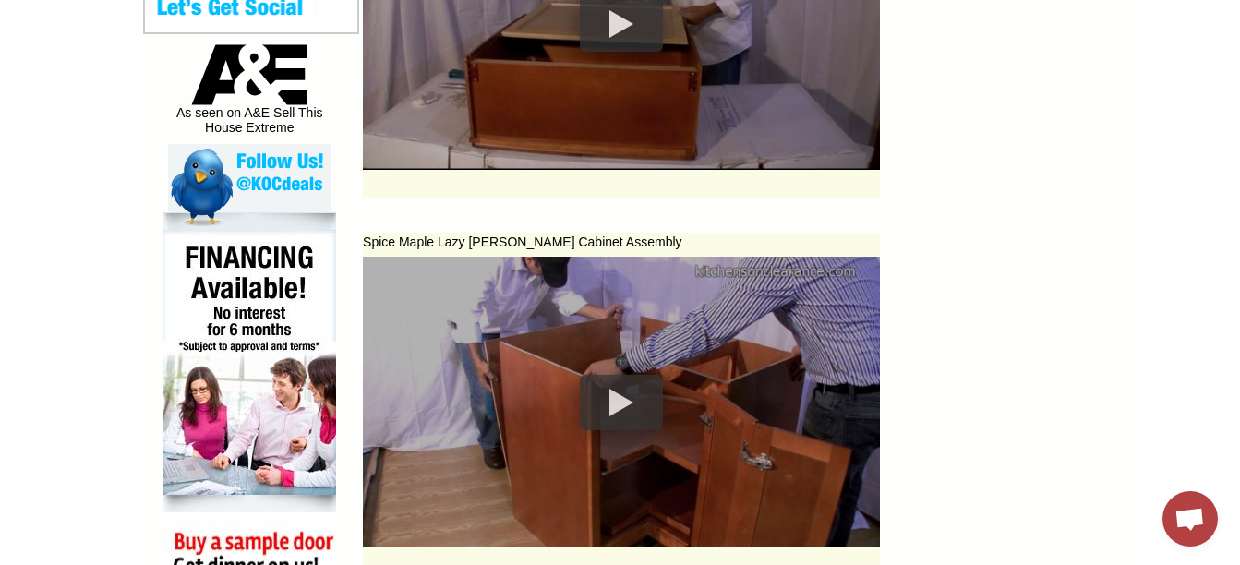
click at [611, 401] on div at bounding box center [621, 402] width 83 height 55
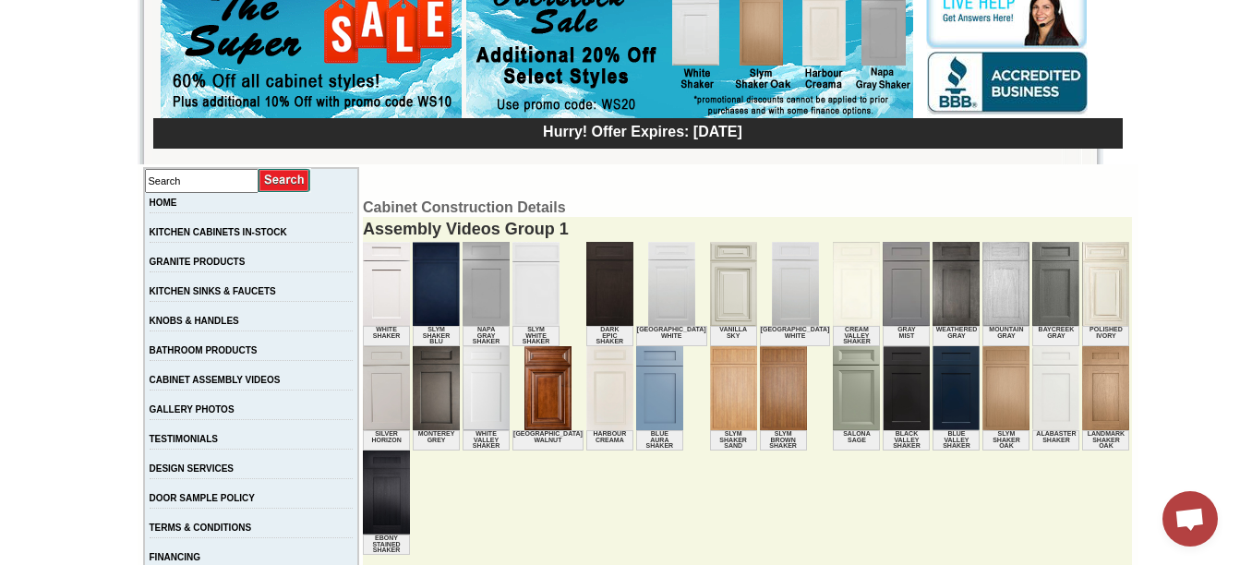
scroll to position [164, 0]
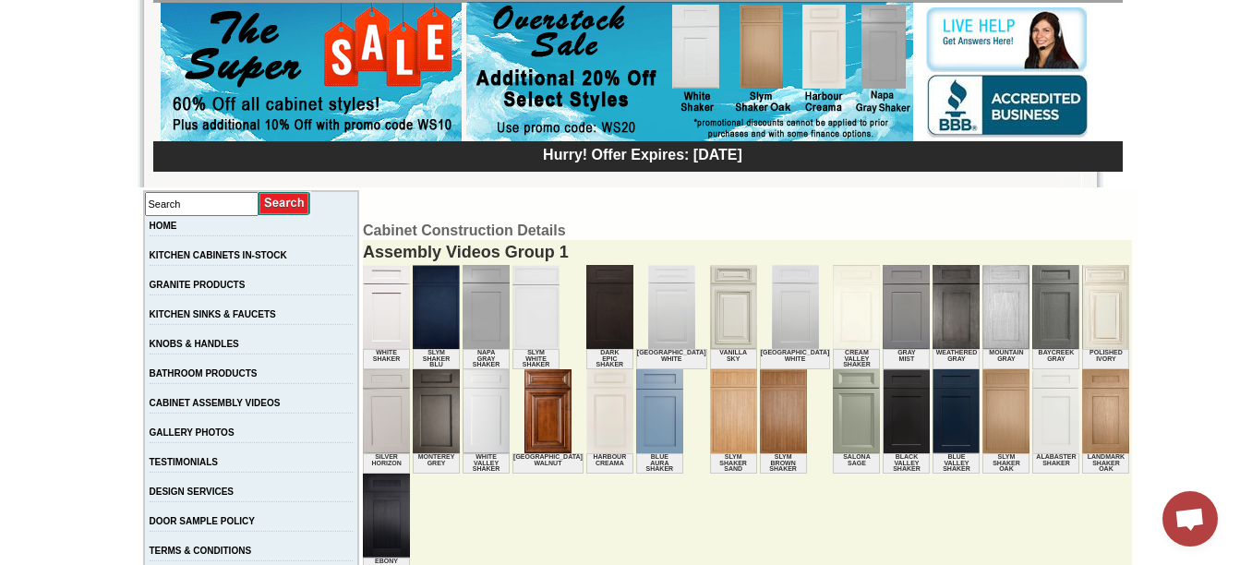
click at [197, 229] on td "HOME" at bounding box center [251, 231] width 215 height 30
click at [177, 229] on link "HOME" at bounding box center [164, 226] width 28 height 10
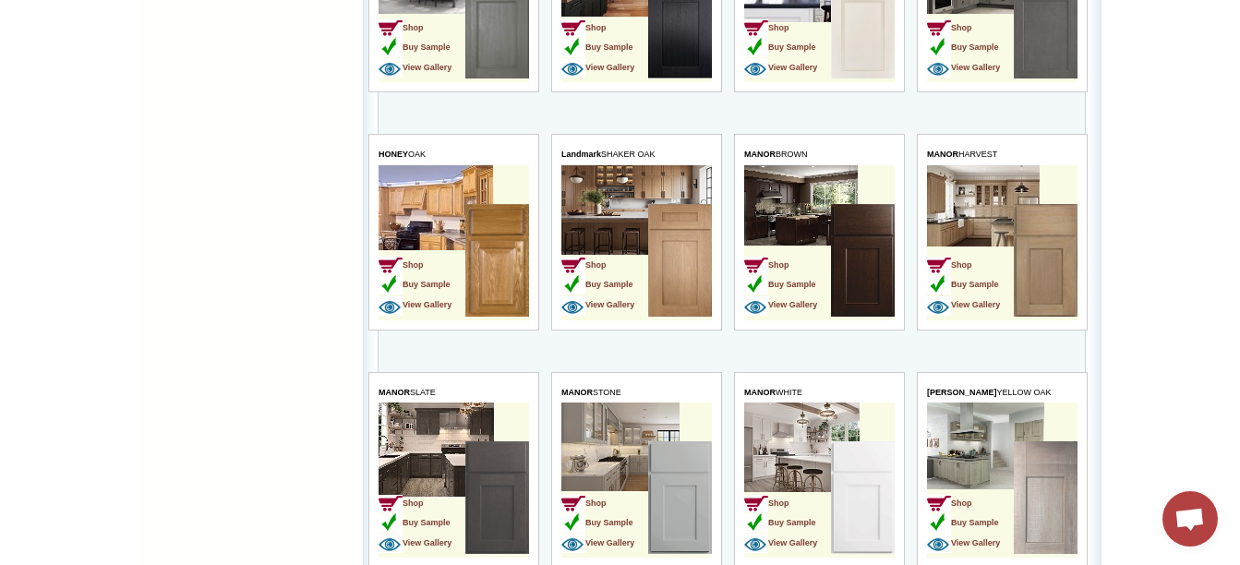
scroll to position [1962, 0]
